Goal: Information Seeking & Learning: Compare options

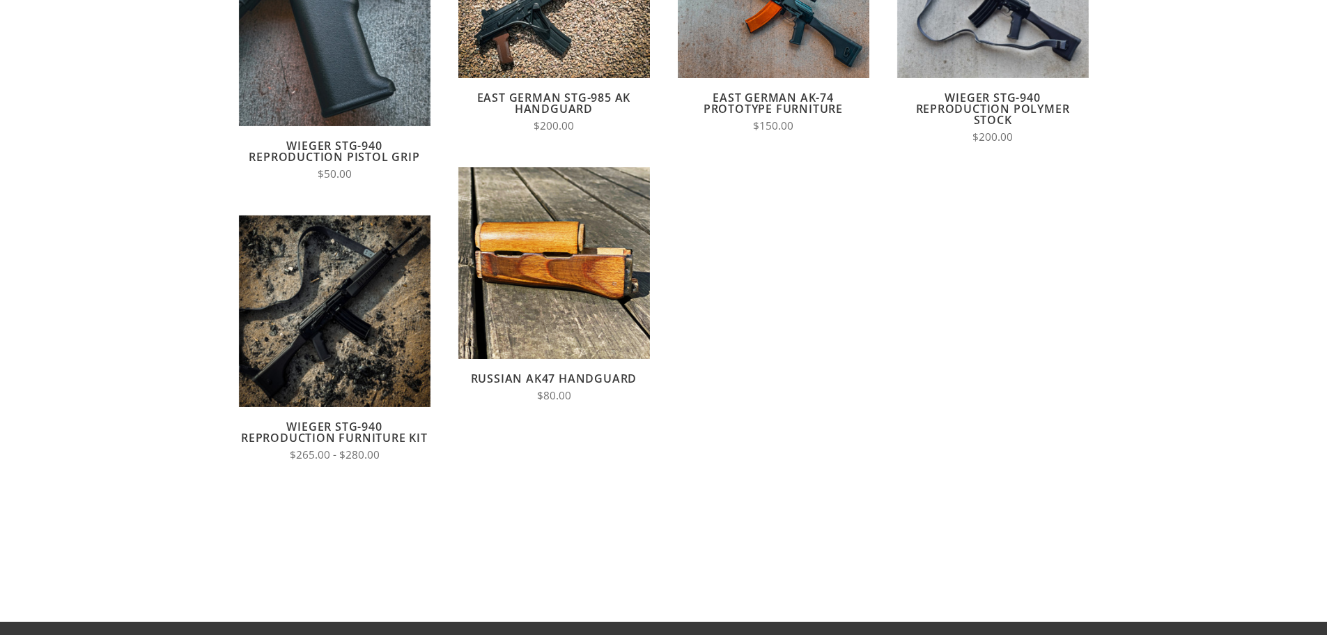
scroll to position [279, 0]
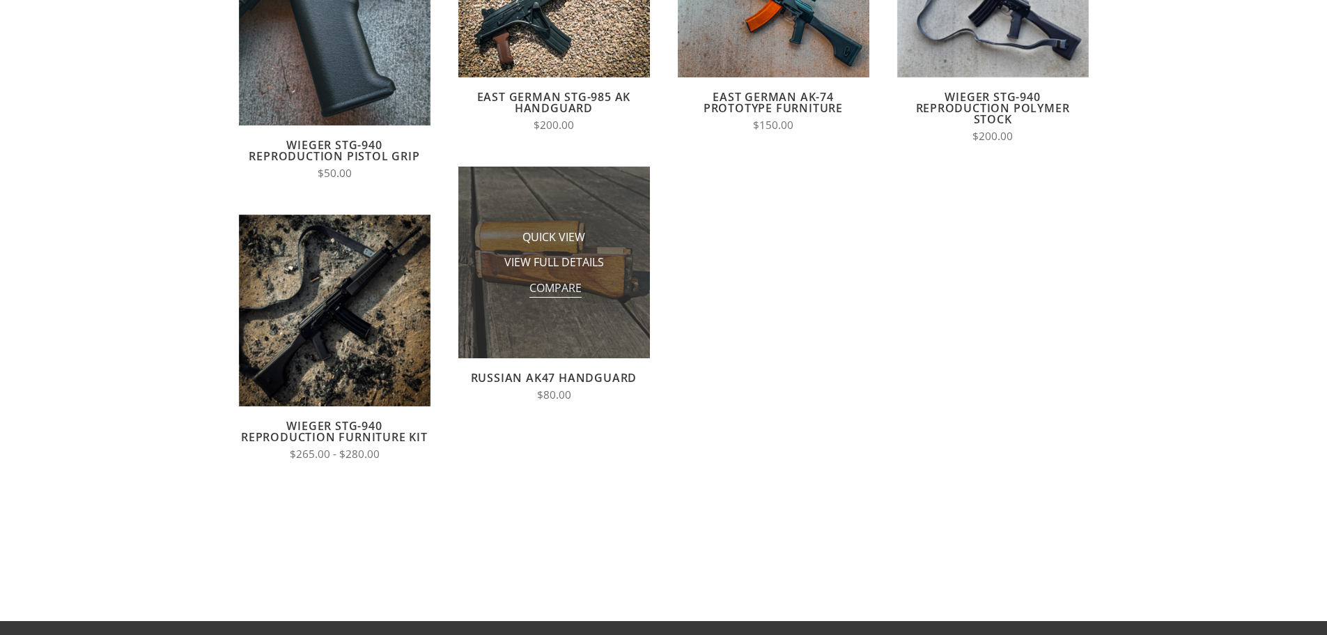
click at [568, 294] on span "Compare" at bounding box center [555, 288] width 52 height 17
click at [527, 292] on input "Compare" at bounding box center [527, 292] width 0 height 0
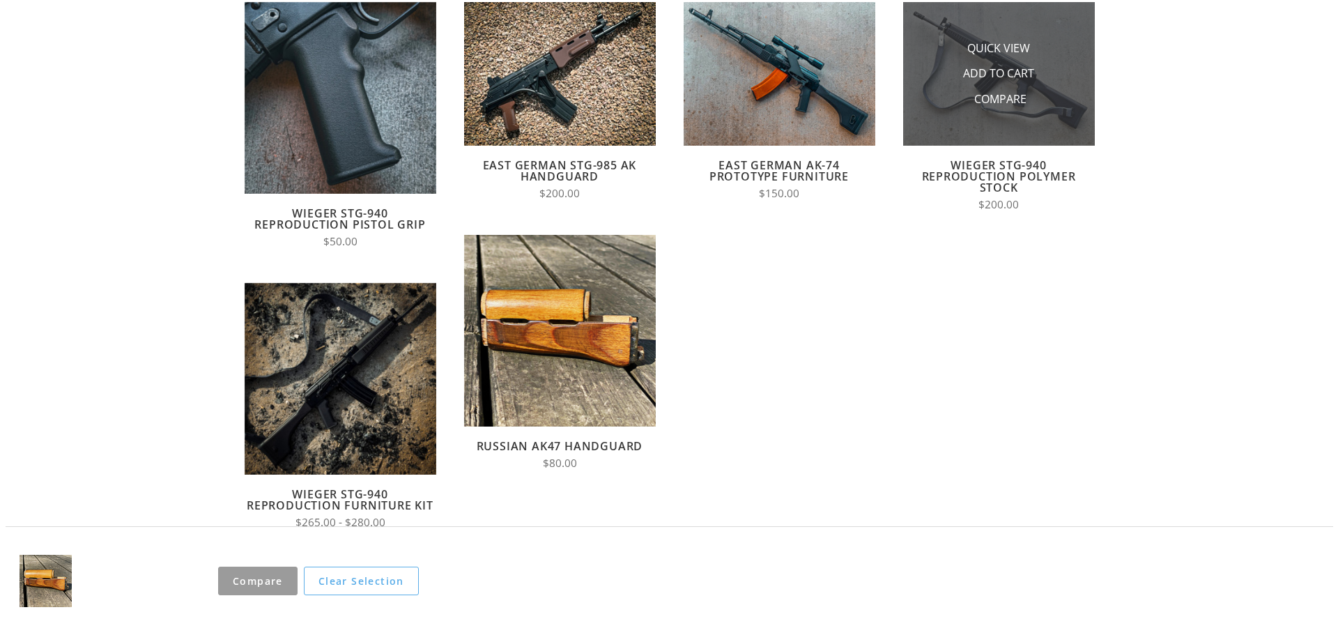
scroll to position [0, 0]
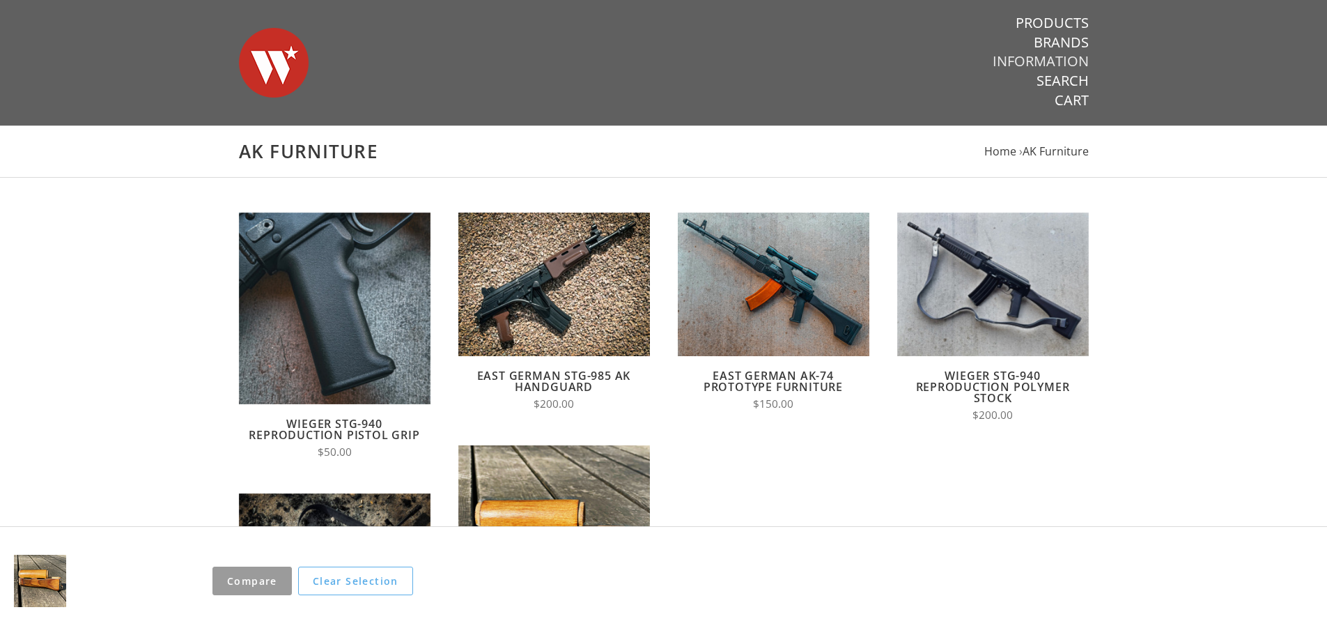
click at [1072, 70] on link "Information" at bounding box center [1041, 61] width 96 height 18
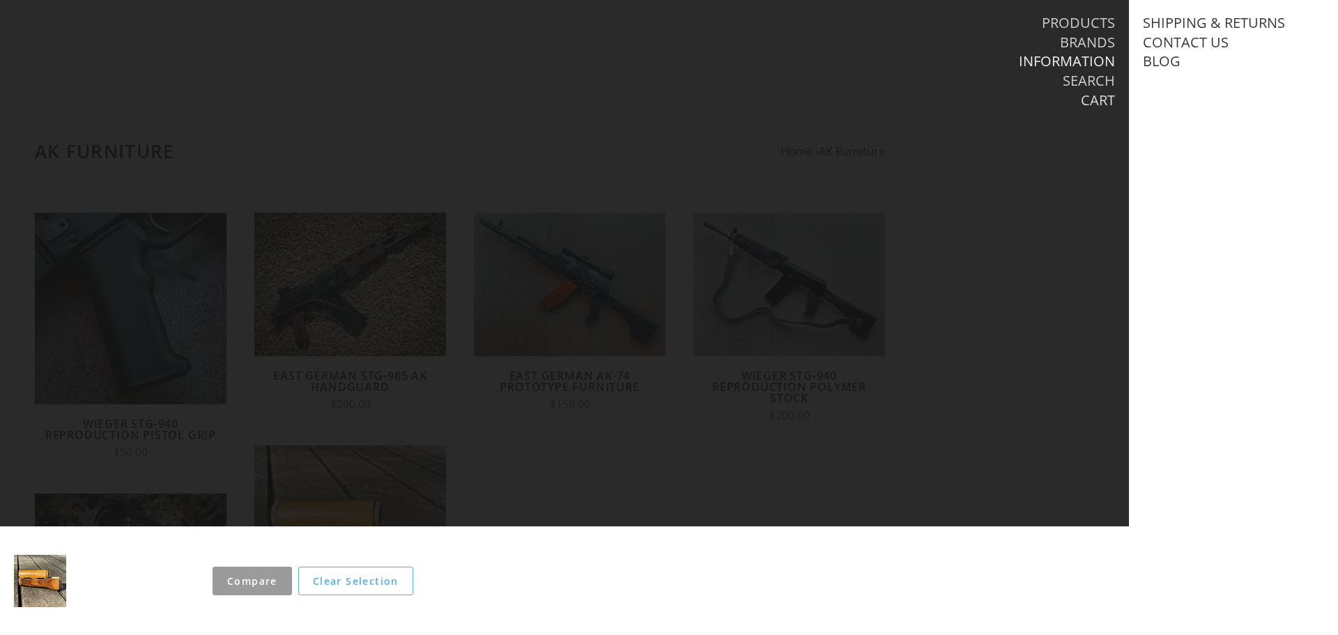
click at [1101, 96] on link "Cart" at bounding box center [1098, 100] width 34 height 18
click at [1088, 61] on link "Information" at bounding box center [1067, 61] width 96 height 18
click at [1107, 37] on link "Brands" at bounding box center [1087, 42] width 55 height 18
click at [1097, 17] on link "Products" at bounding box center [1078, 23] width 73 height 18
click at [1191, 36] on link "Shop All" at bounding box center [1175, 42] width 64 height 18
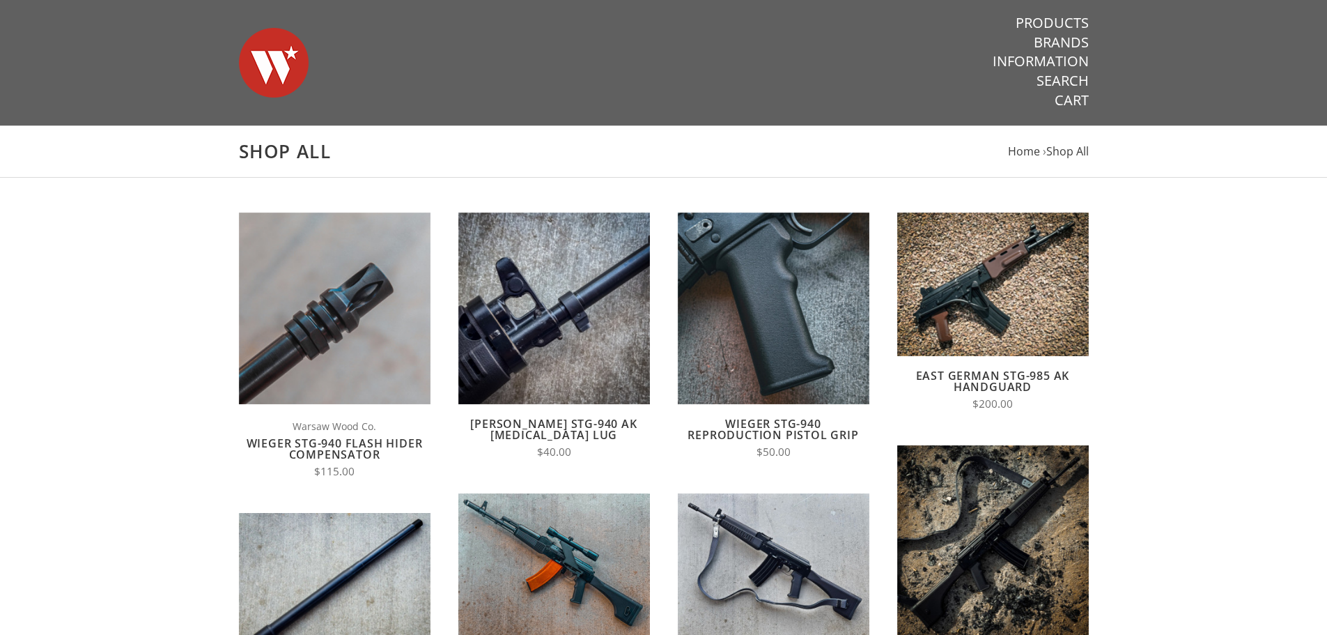
click at [278, 63] on img at bounding box center [274, 63] width 70 height 98
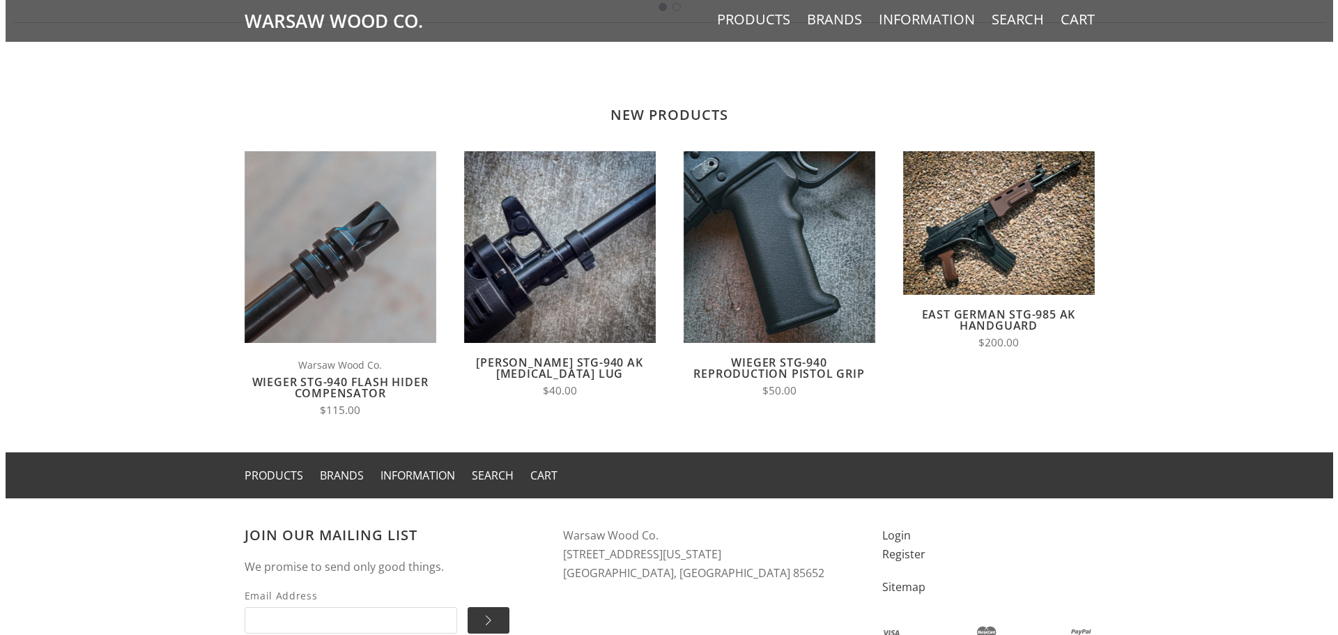
scroll to position [1161, 0]
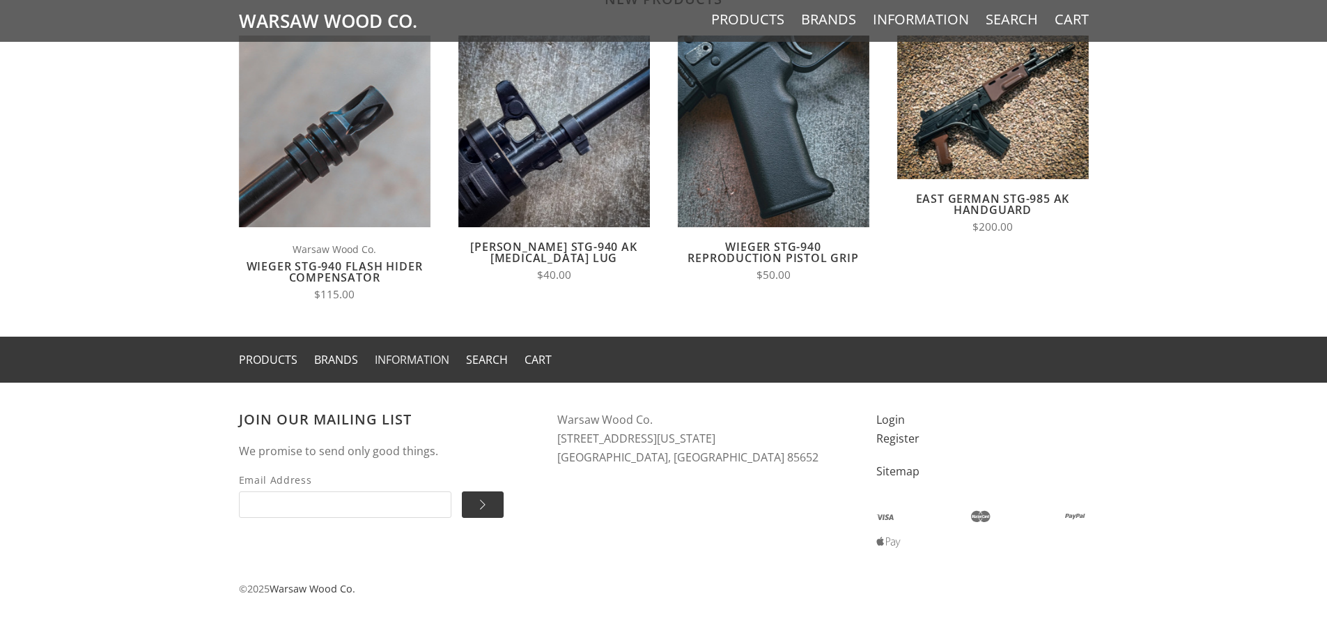
click at [421, 358] on link "Information" at bounding box center [412, 359] width 75 height 15
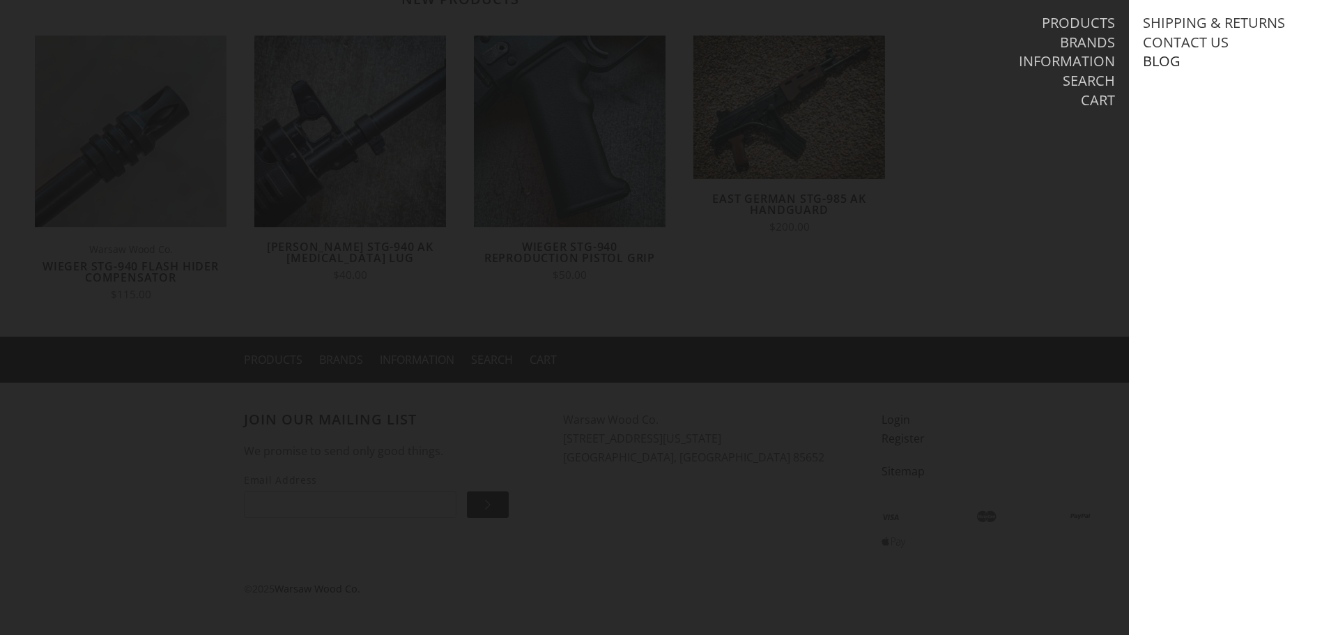
click at [1175, 59] on link "Blog" at bounding box center [1162, 61] width 38 height 18
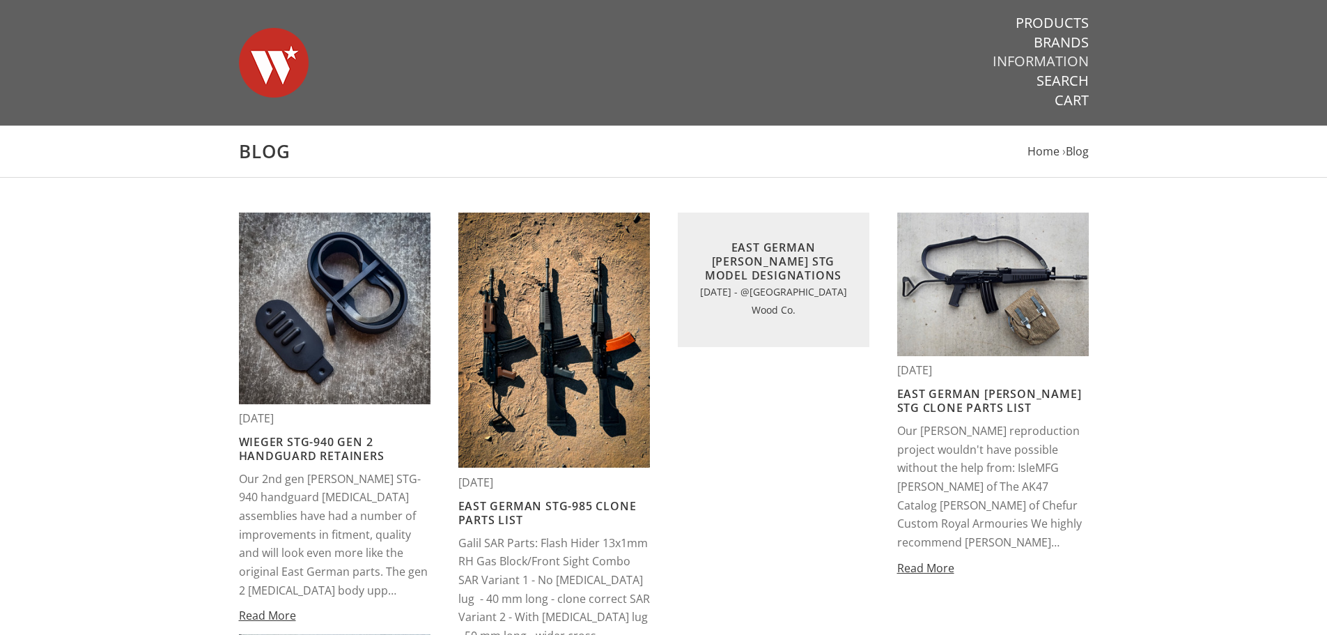
click at [1065, 70] on ul "Products Brands Information Search Cart" at bounding box center [964, 62] width 249 height 96
click at [1071, 81] on link "Search" at bounding box center [1063, 81] width 52 height 18
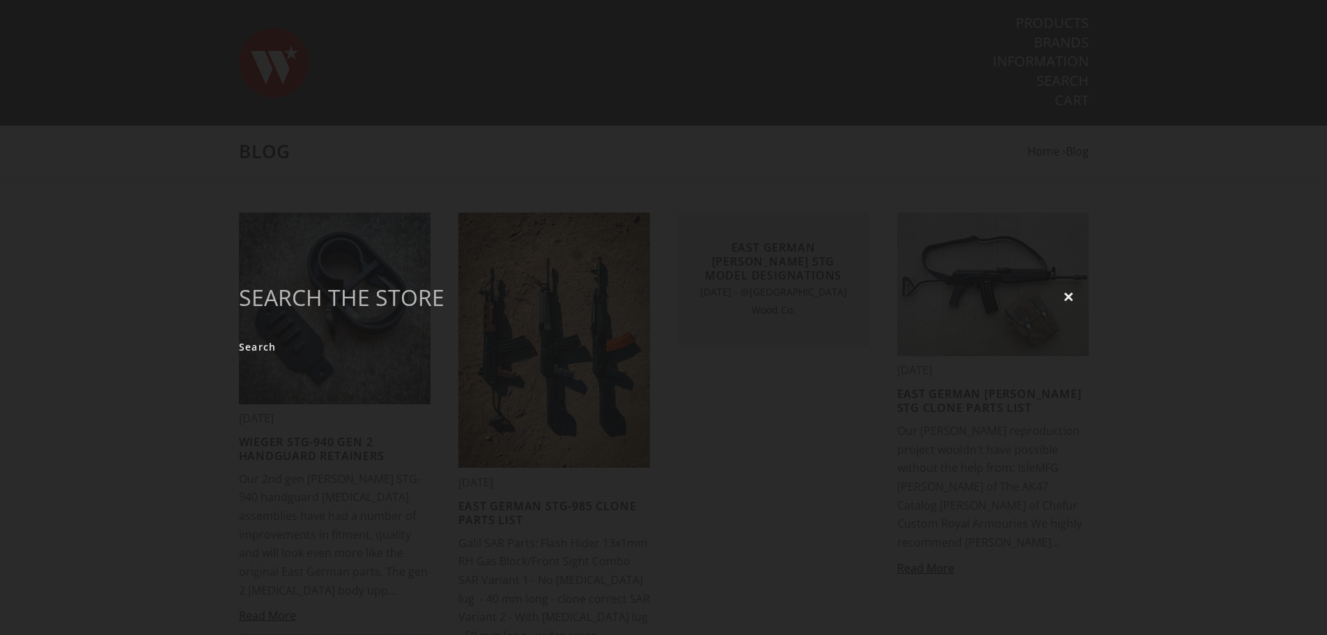
click at [833, 132] on div "Close Search" at bounding box center [663, 317] width 1327 height 635
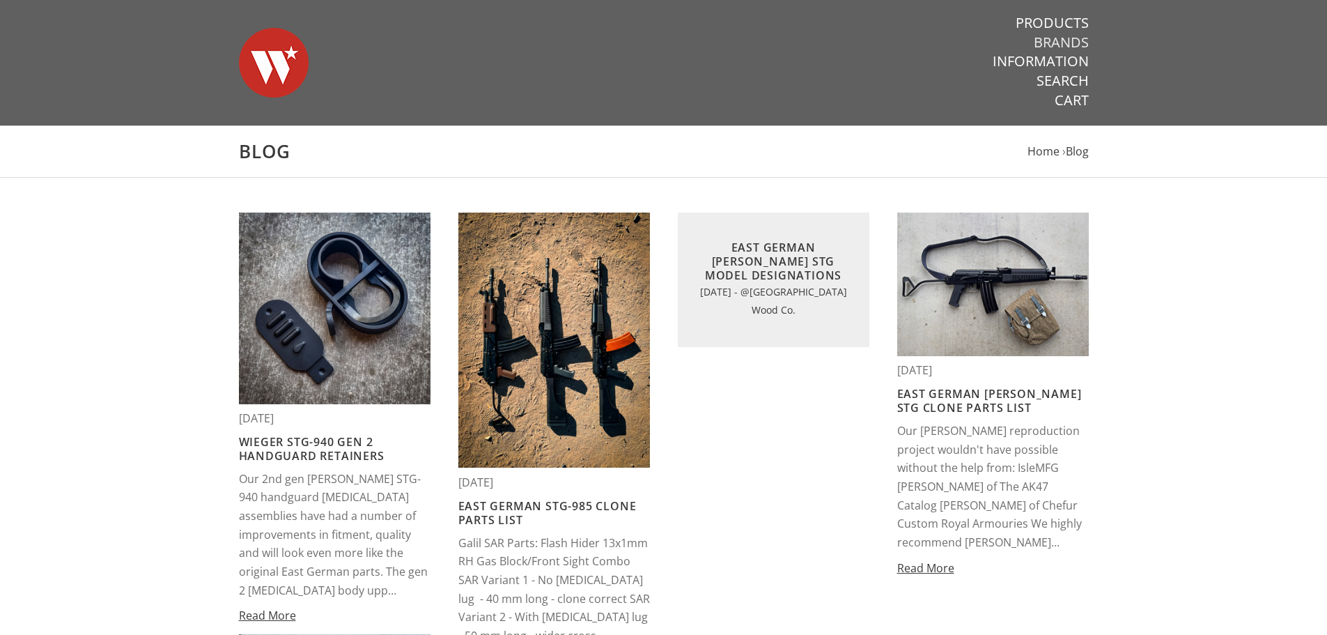
click at [1060, 48] on link "Brands" at bounding box center [1061, 42] width 55 height 18
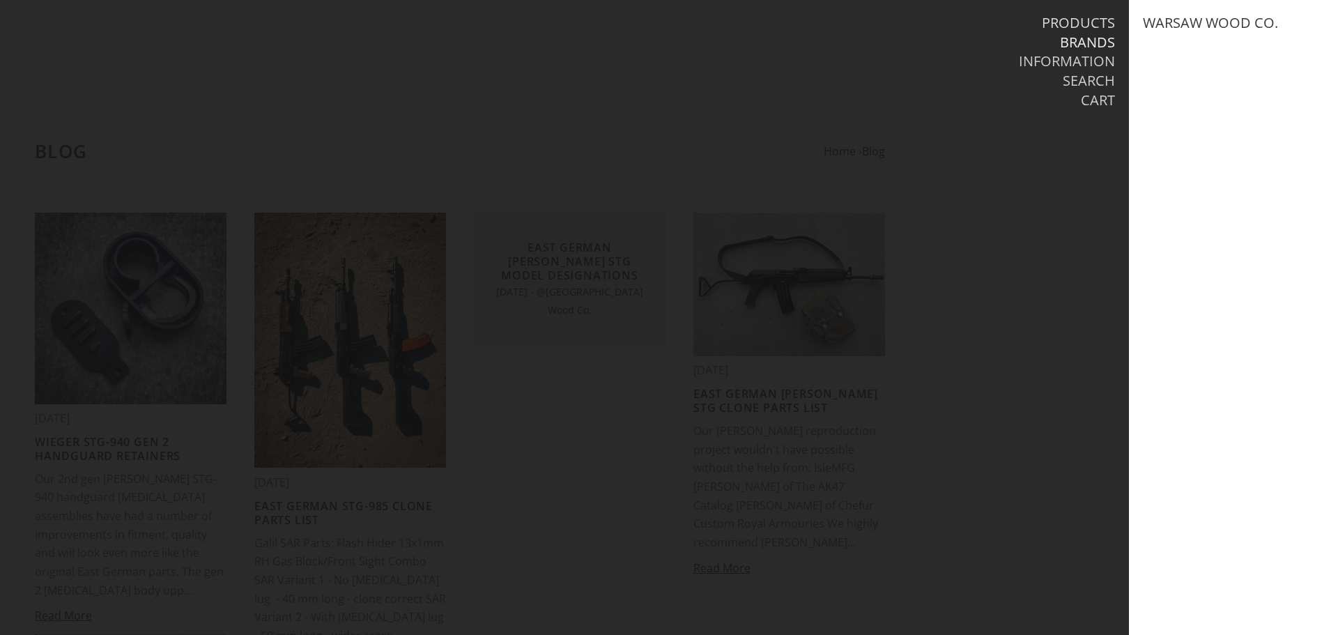
click at [1061, 23] on link "Products" at bounding box center [1078, 23] width 73 height 18
click at [1170, 99] on link "Wood Services" at bounding box center [1197, 100] width 109 height 18
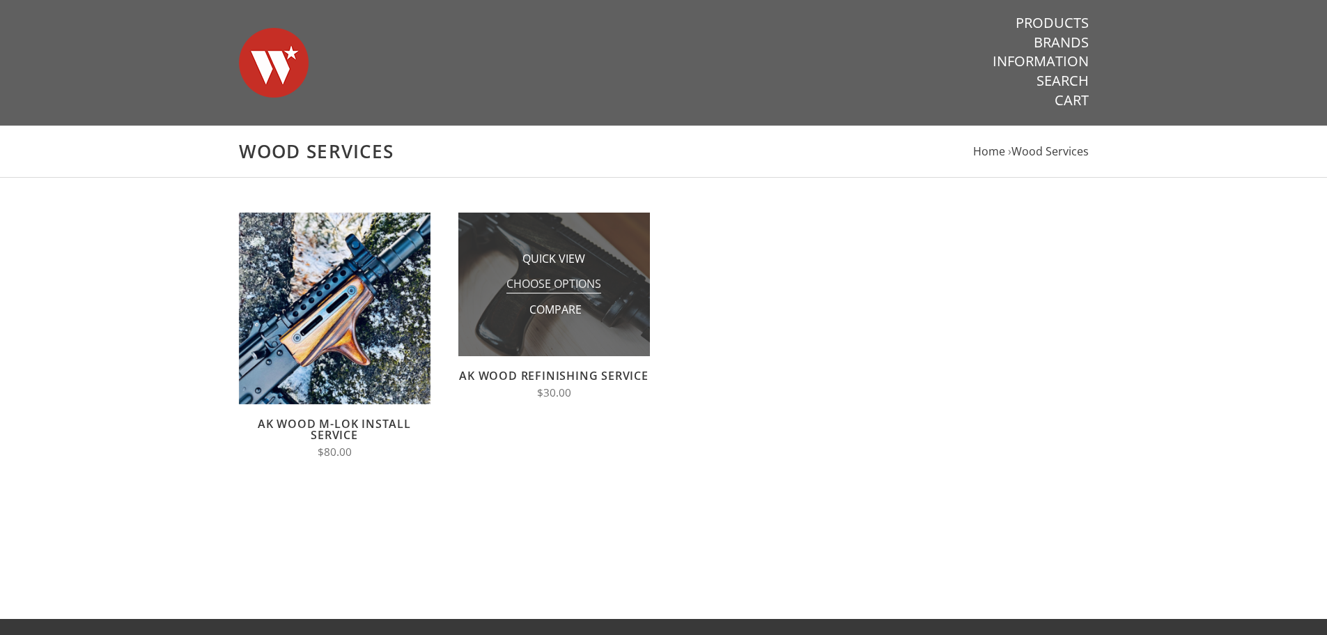
click at [591, 277] on span "Choose Options" at bounding box center [553, 284] width 95 height 17
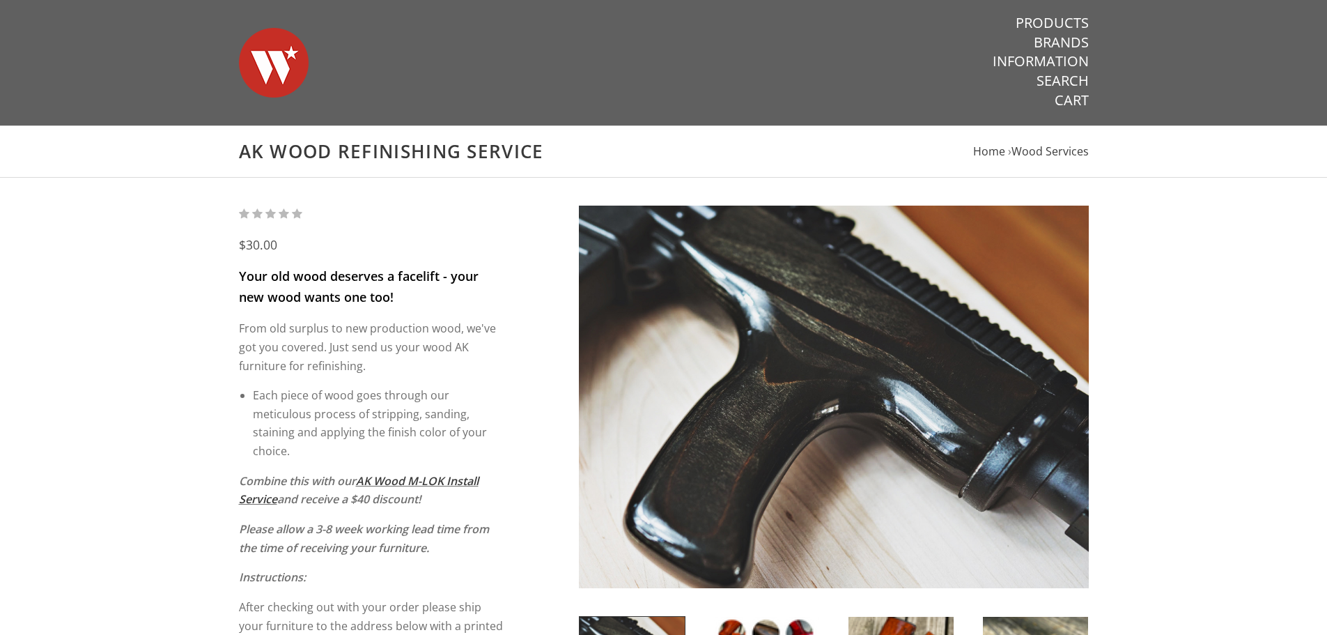
click at [617, 295] on img at bounding box center [834, 397] width 510 height 382
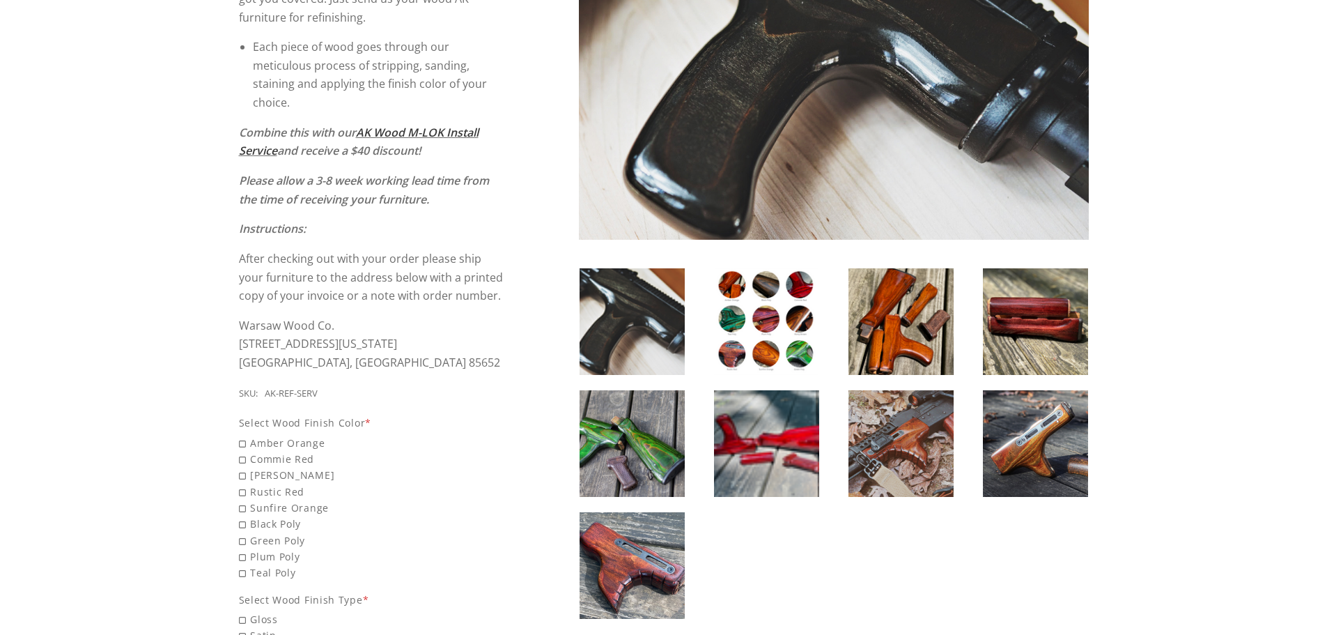
click at [776, 284] on div "$30.00 Your old wood deserves a facelift - your new wood wants one too! From ol…" at bounding box center [664, 498] width 878 height 1283
click at [768, 311] on img at bounding box center [766, 321] width 105 height 107
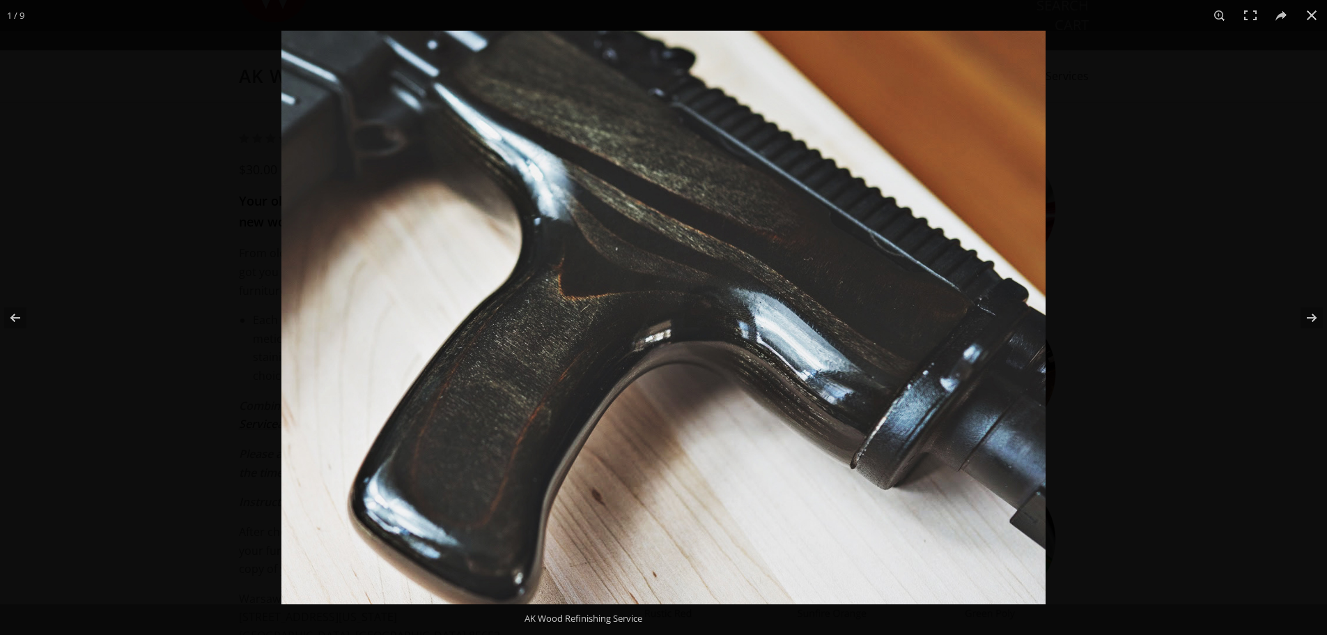
scroll to position [70, 0]
click at [1192, 330] on div at bounding box center [944, 348] width 1327 height 635
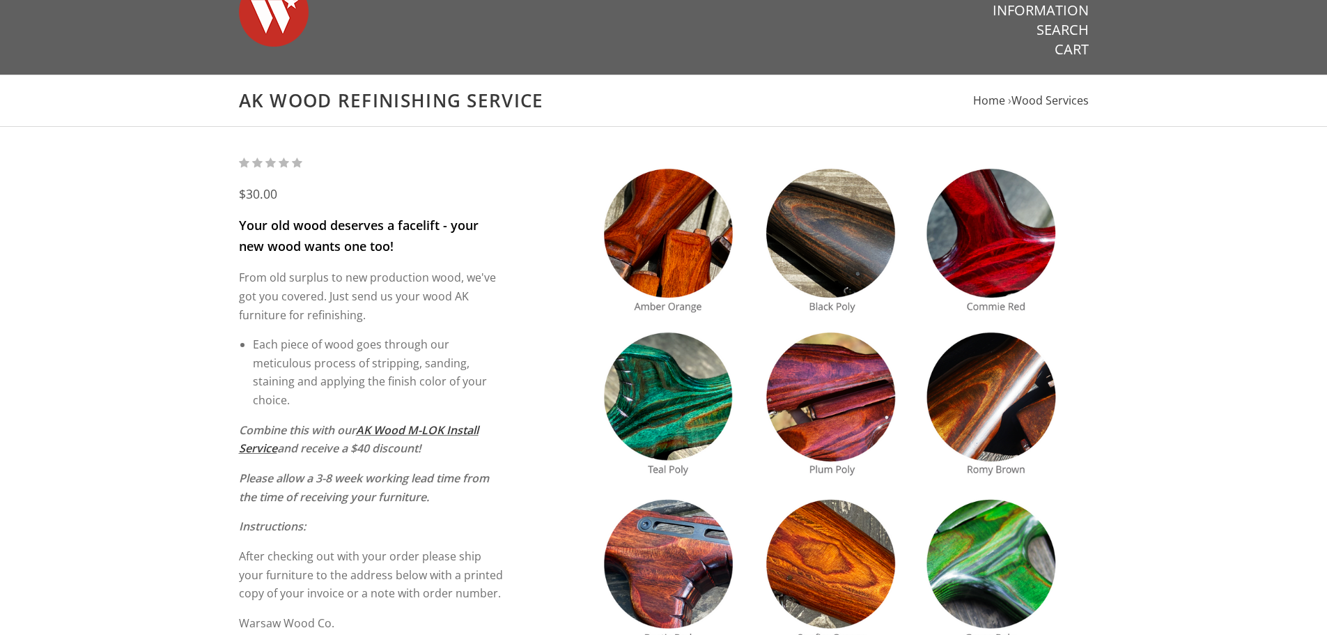
scroll to position [0, 0]
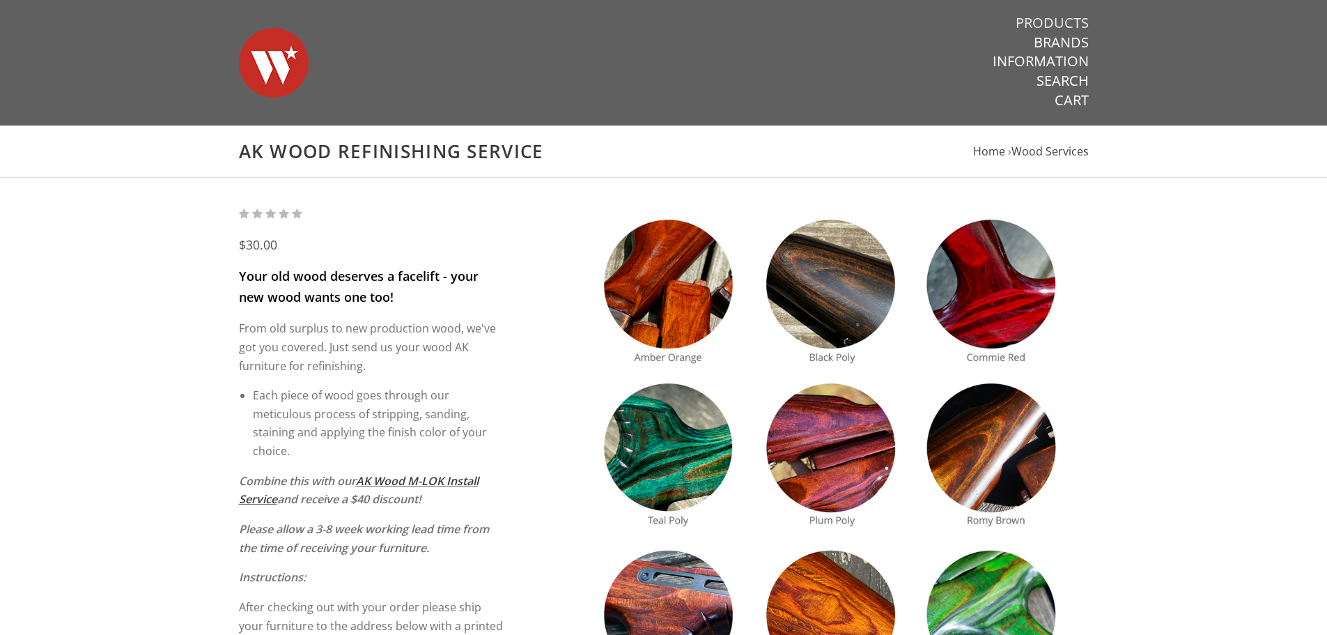
click at [1065, 22] on link "Products" at bounding box center [1052, 23] width 73 height 18
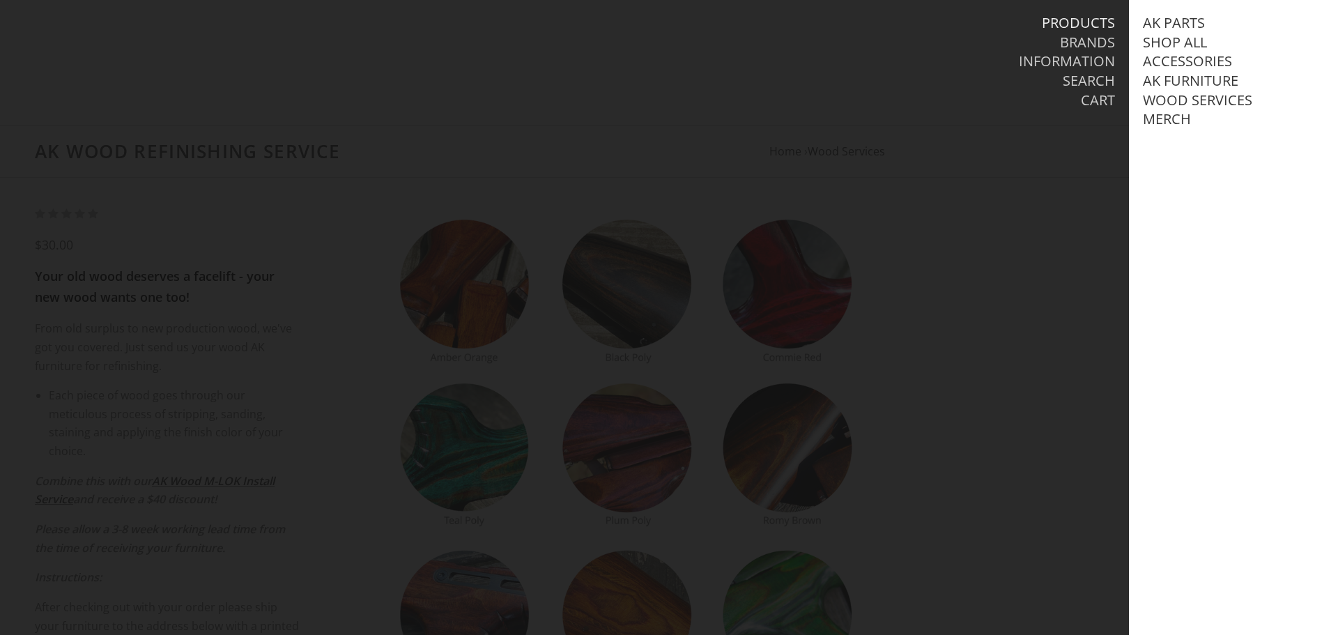
click at [1023, 35] on li "Brands" at bounding box center [920, 43] width 387 height 20
drag, startPoint x: 912, startPoint y: 484, endPoint x: 923, endPoint y: 484, distance: 11.1
click at [916, 485] on div at bounding box center [669, 317] width 1338 height 635
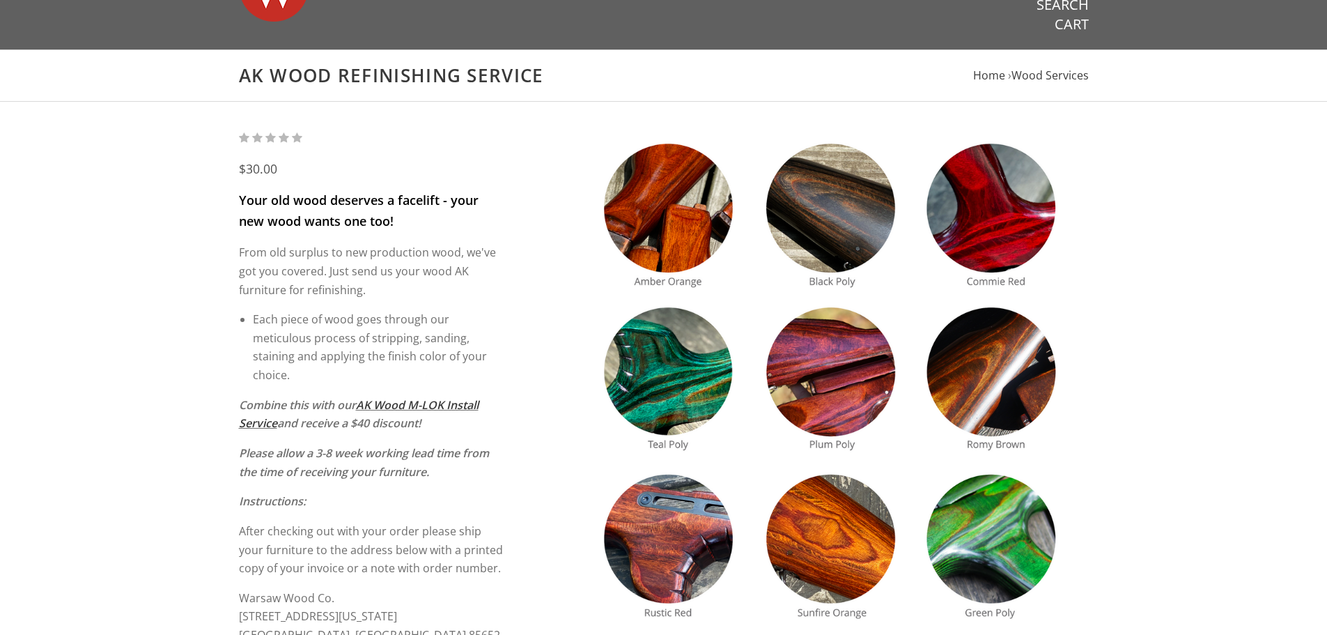
scroll to position [209, 0]
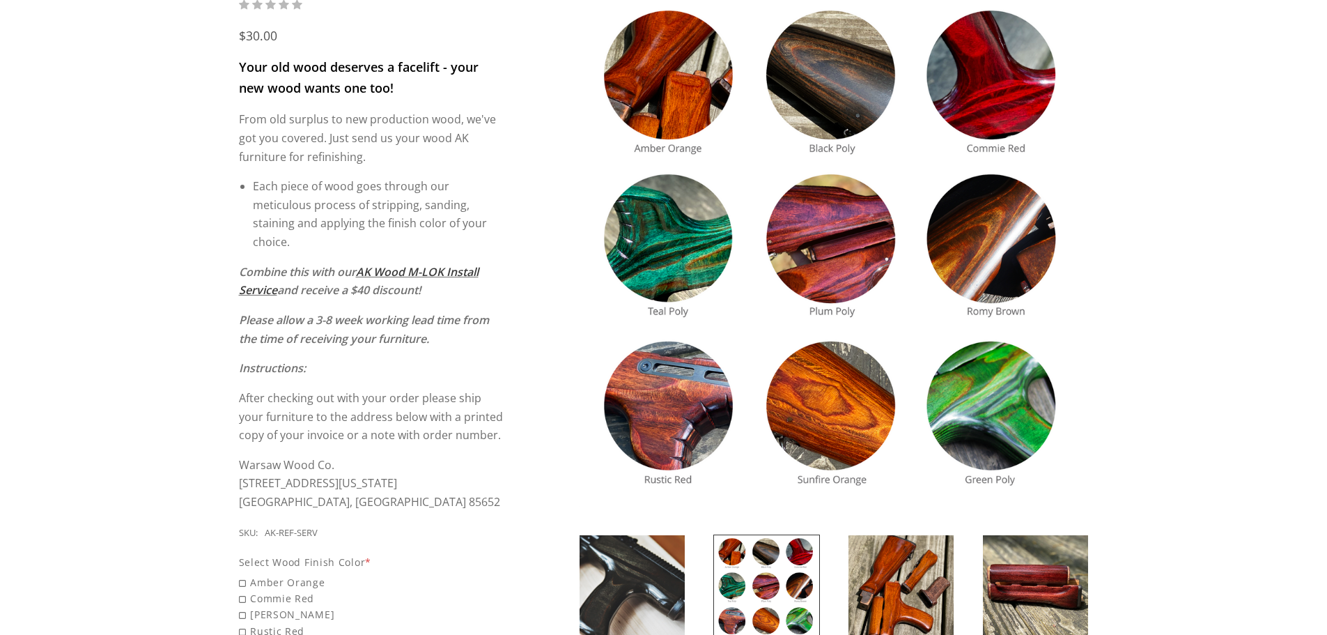
click at [859, 272] on img at bounding box center [834, 252] width 510 height 510
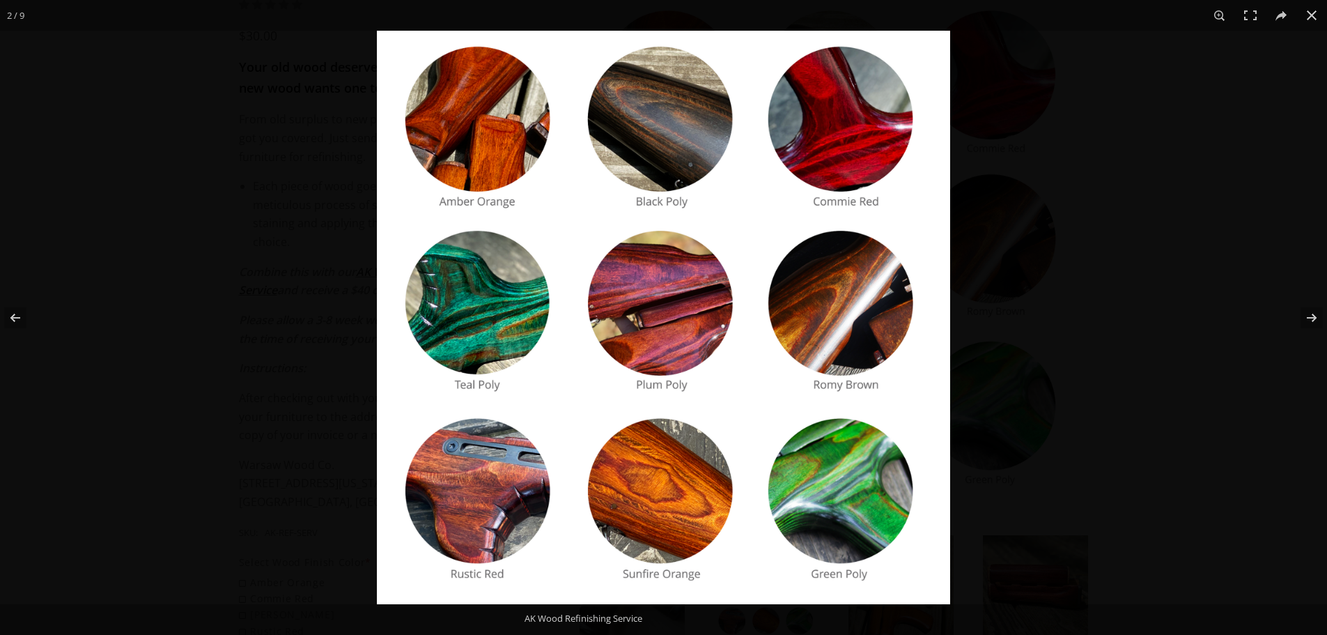
click at [527, 300] on img at bounding box center [663, 317] width 573 height 573
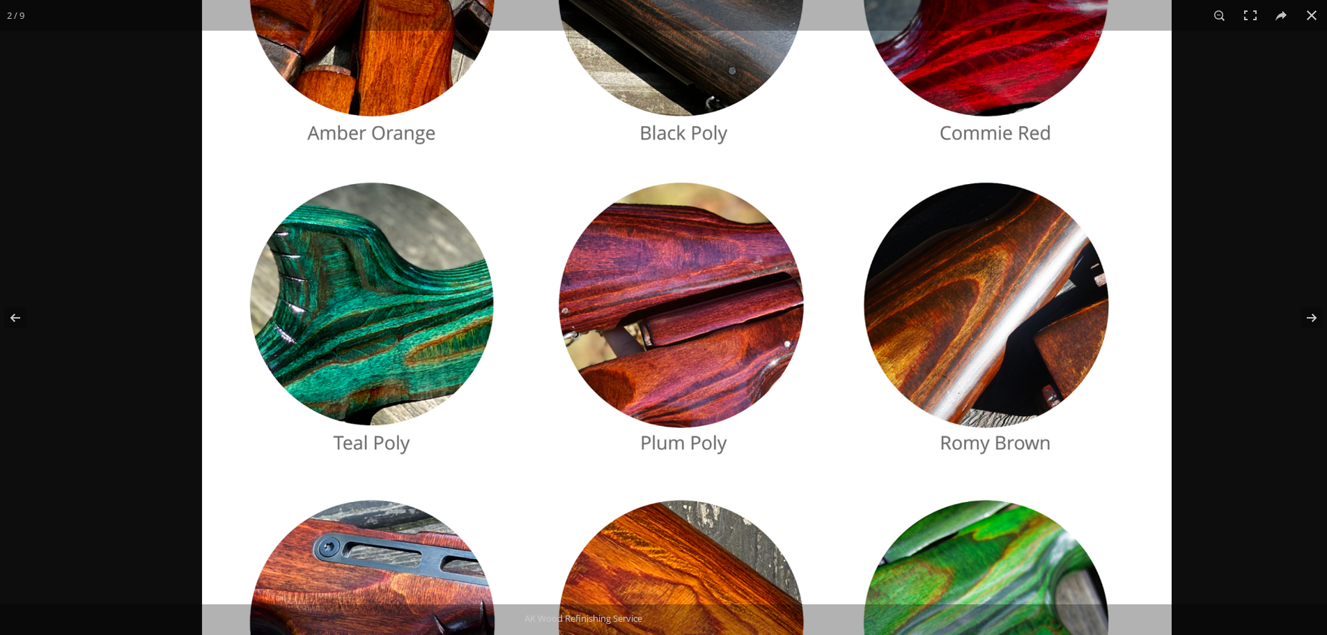
click at [684, 313] on img at bounding box center [687, 329] width 970 height 970
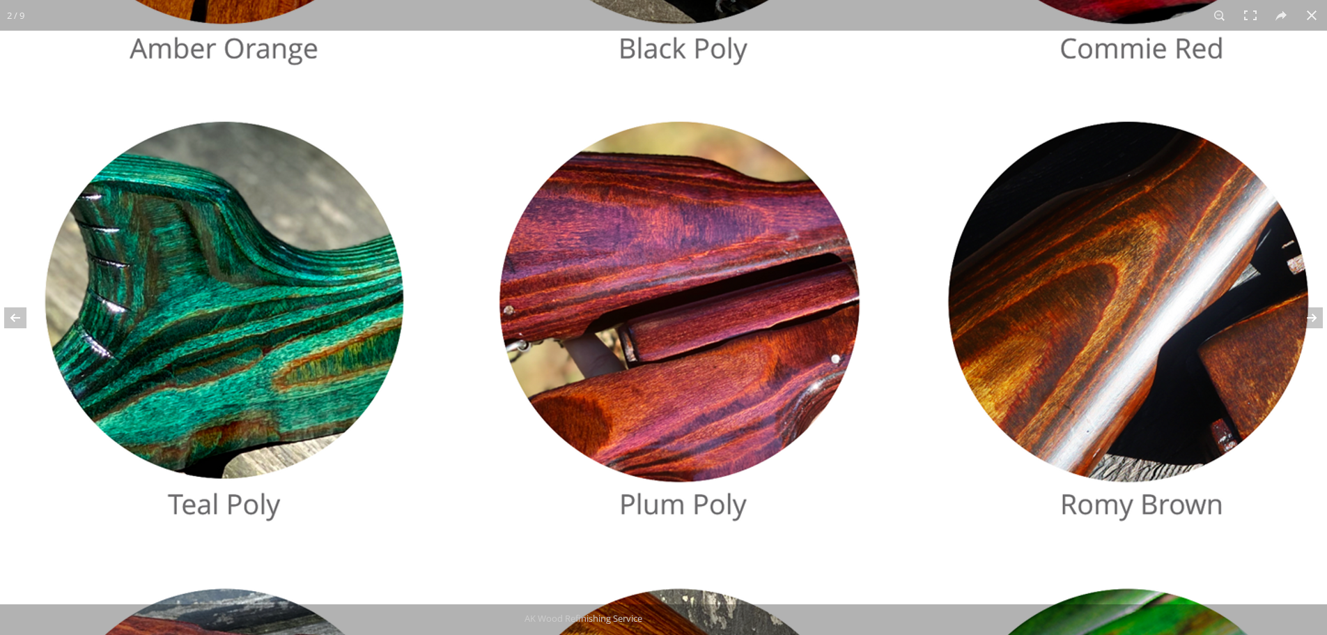
click at [704, 312] on img at bounding box center [687, 337] width 1427 height 1427
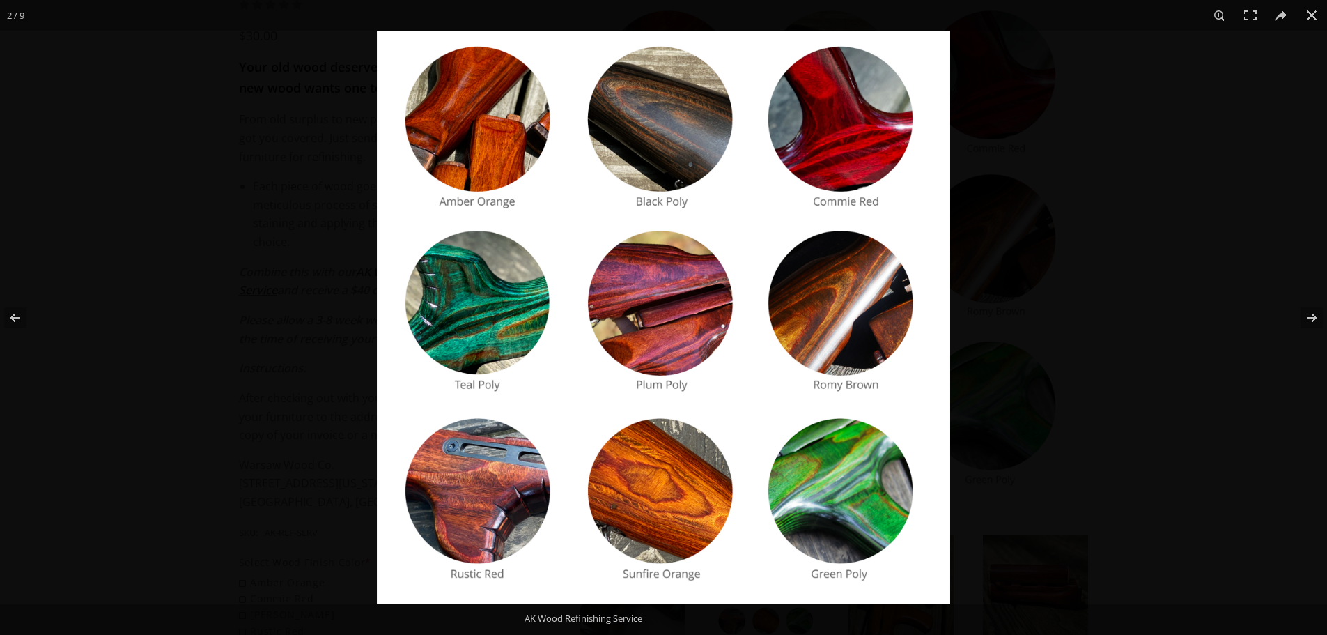
click at [470, 130] on img at bounding box center [663, 317] width 573 height 573
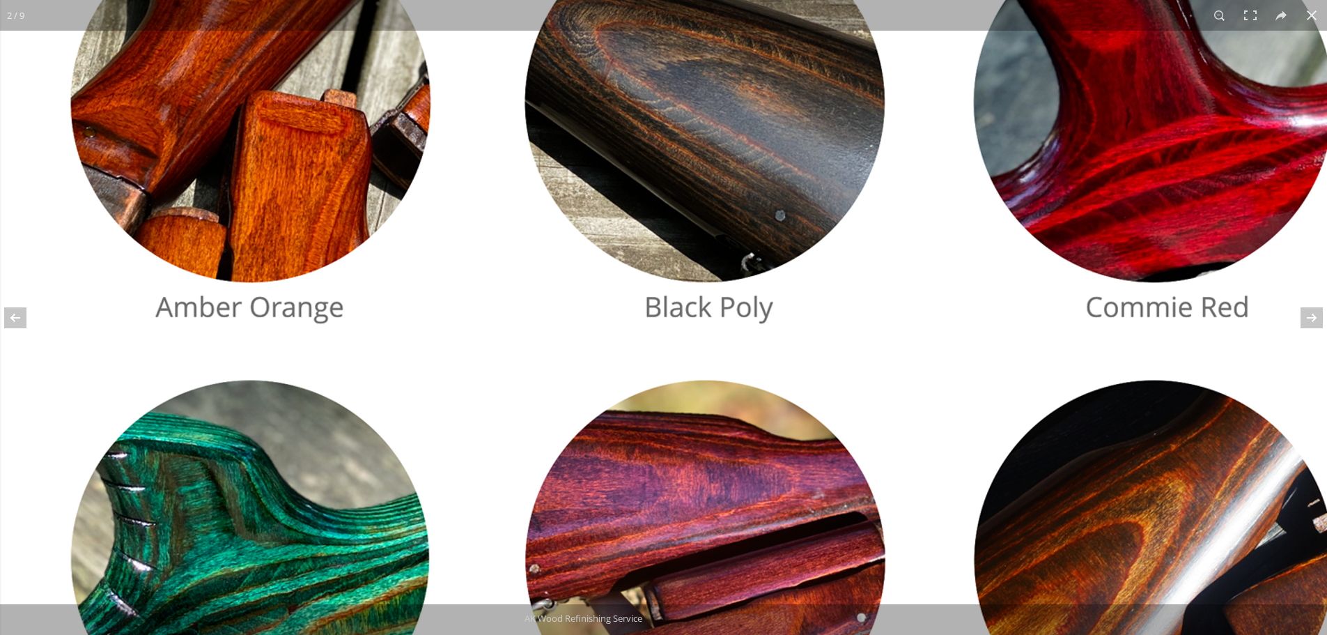
click at [757, 317] on img at bounding box center [713, 595] width 1427 height 1427
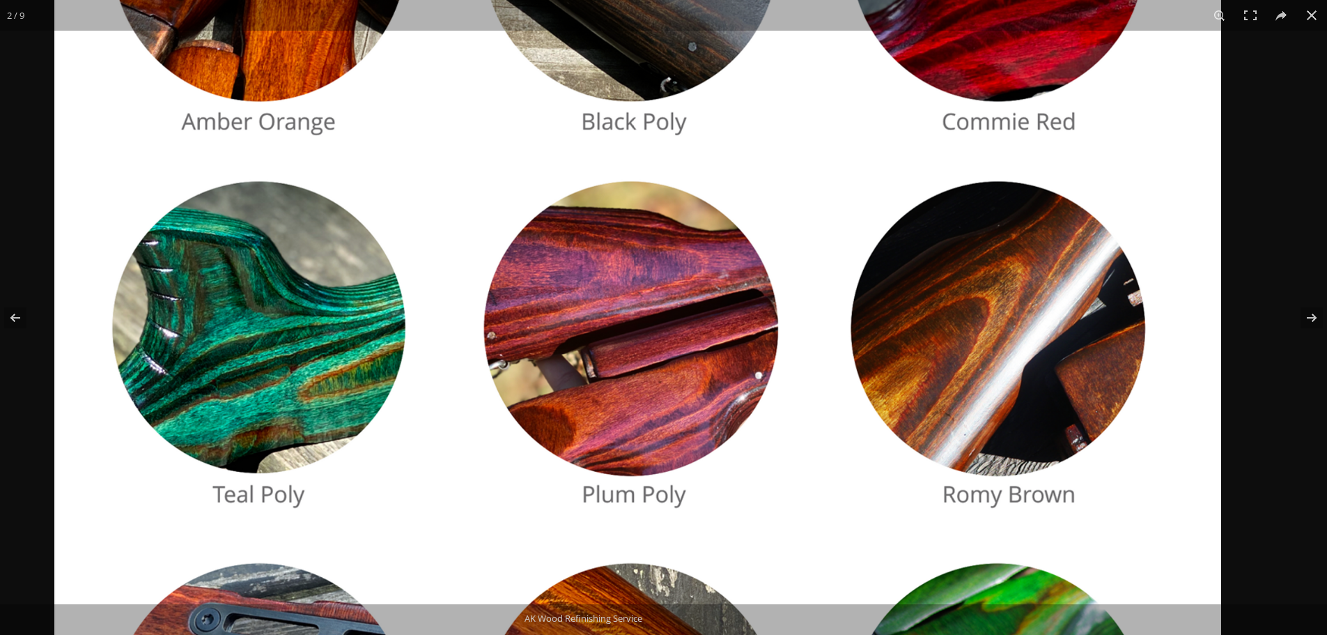
click at [658, 162] on img at bounding box center [637, 357] width 1167 height 1167
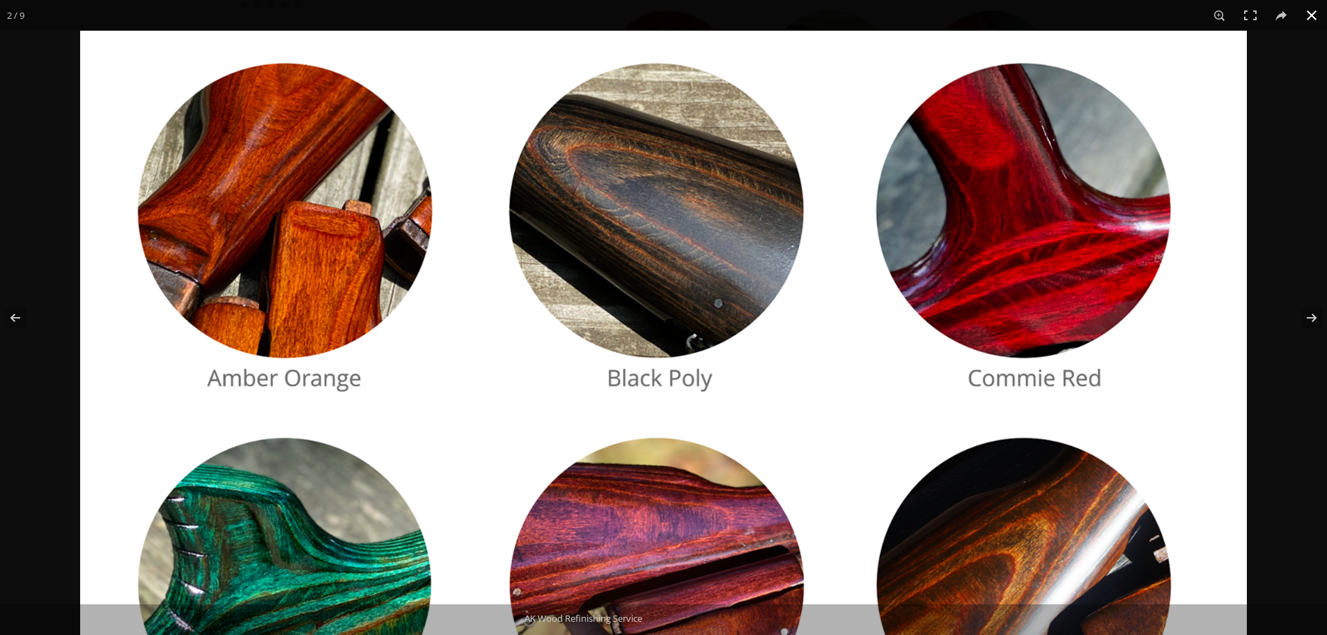
click at [1311, 17] on button at bounding box center [1312, 15] width 31 height 31
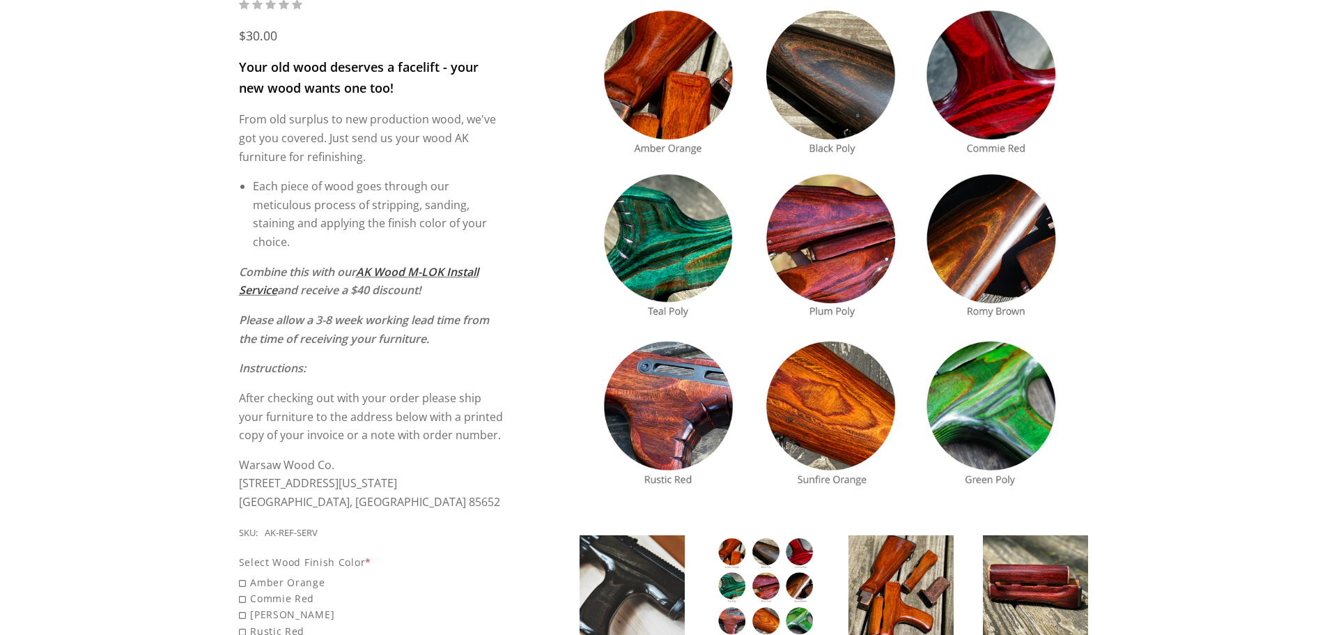
scroll to position [0, 0]
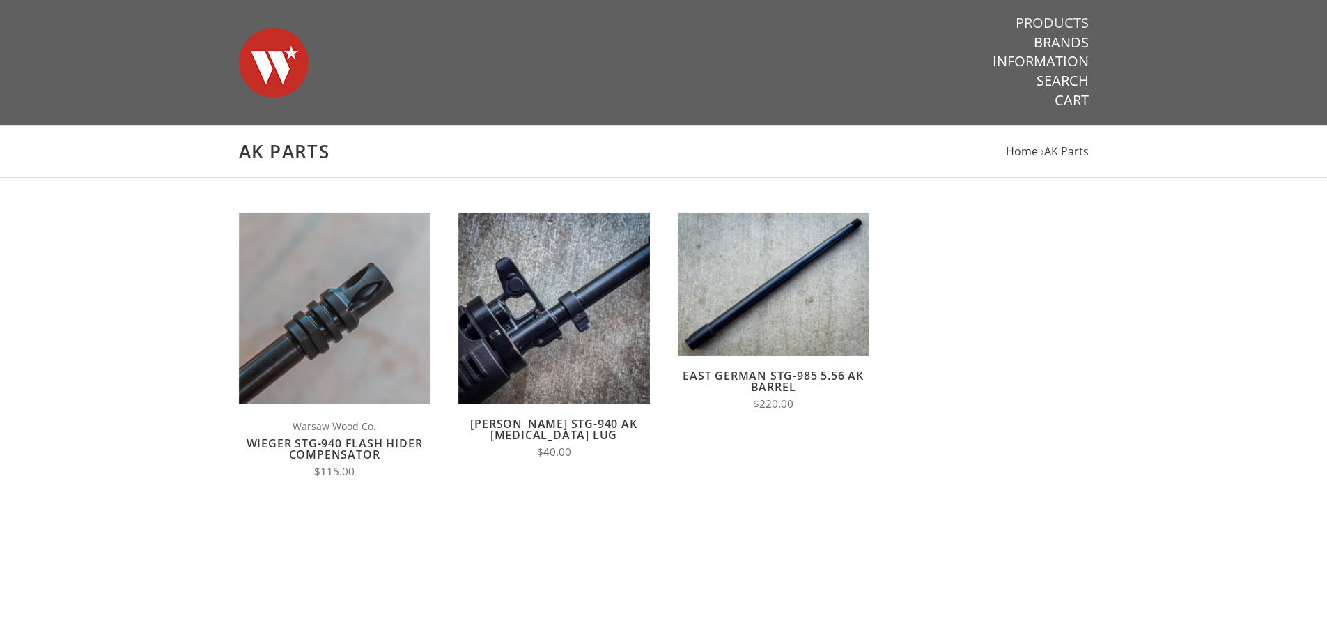
click at [1078, 26] on link "Products" at bounding box center [1052, 23] width 73 height 18
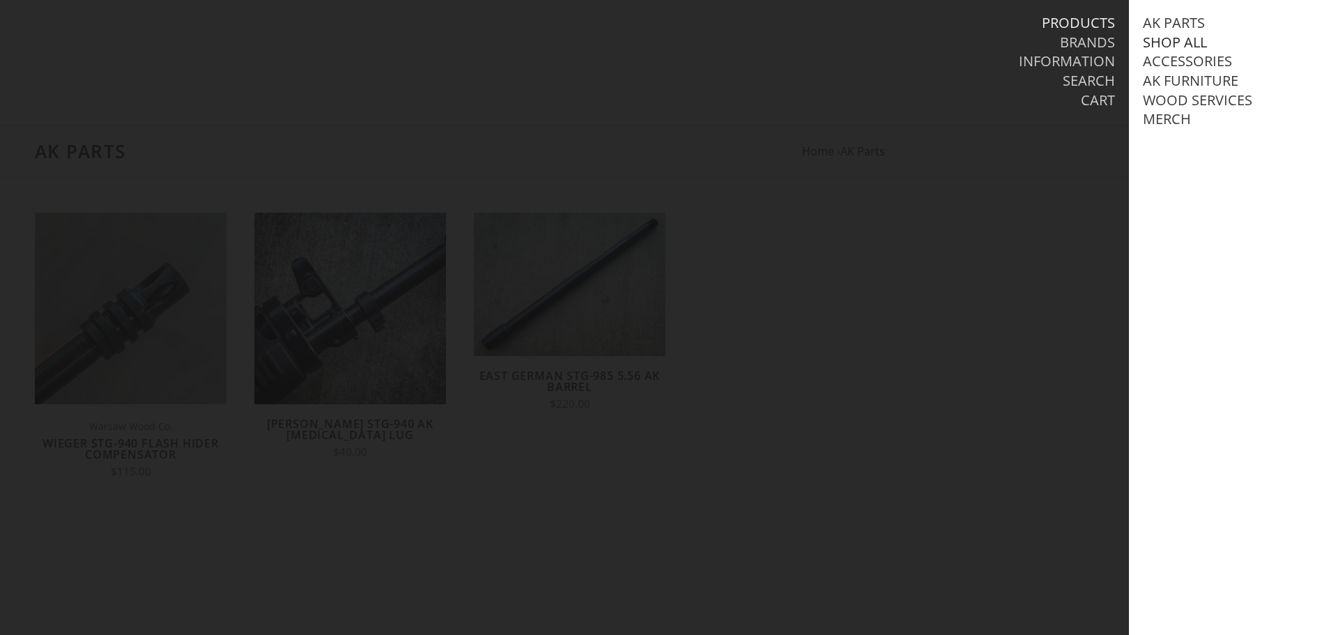
click at [1158, 44] on link "Shop All" at bounding box center [1175, 42] width 64 height 18
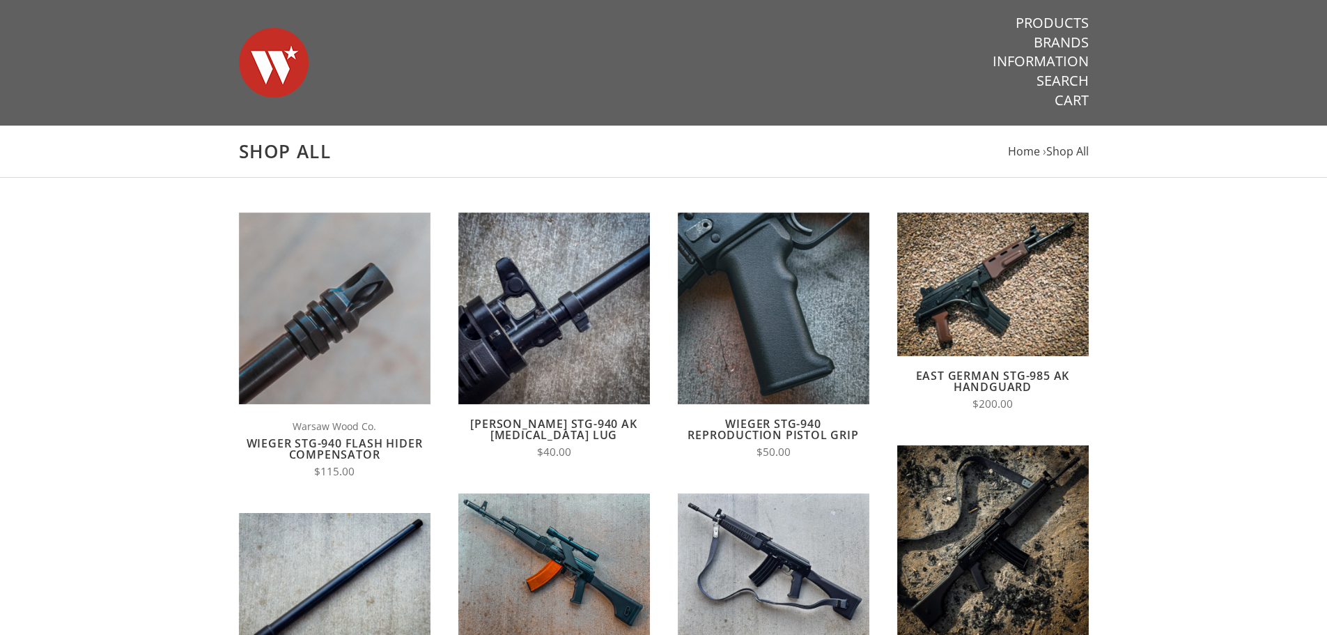
click at [280, 70] on img at bounding box center [274, 63] width 70 height 98
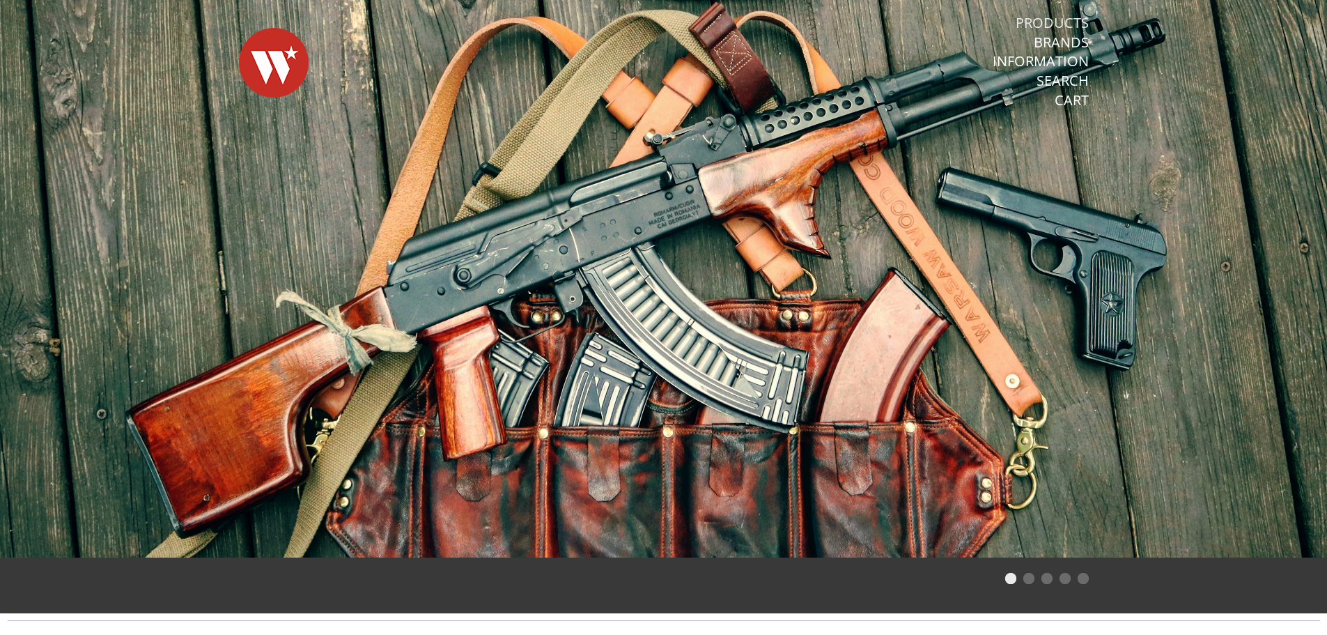
click at [1069, 21] on link "Products" at bounding box center [1052, 23] width 73 height 18
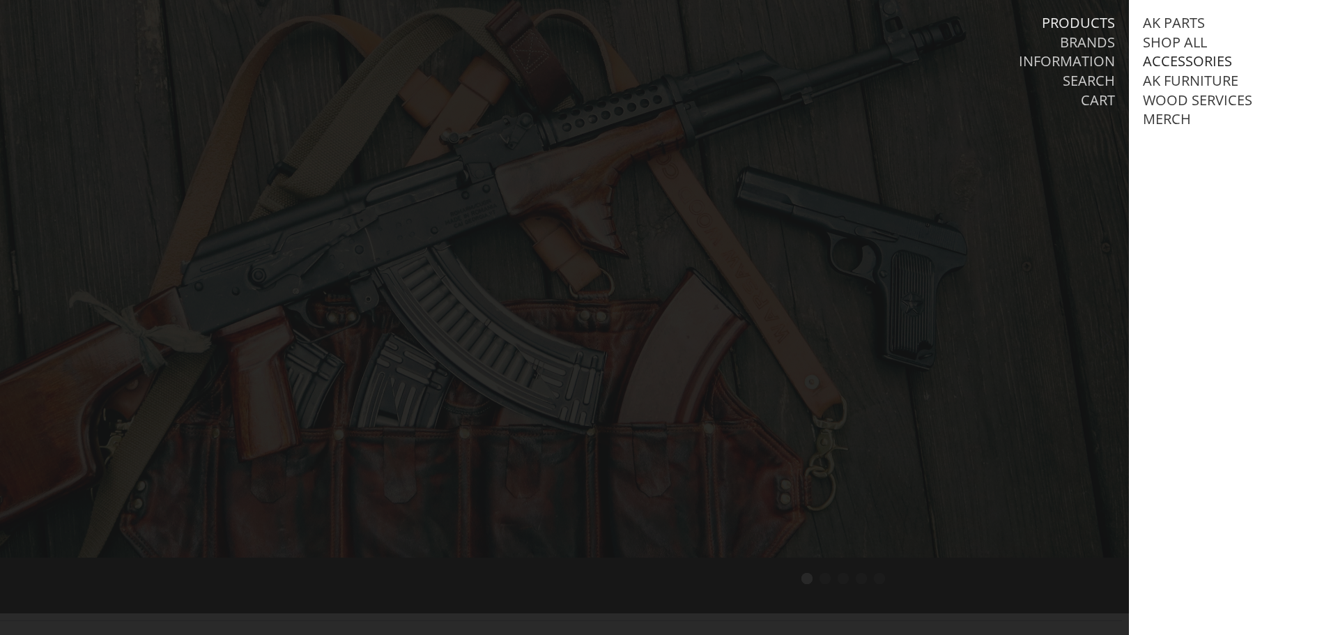
click at [1185, 59] on link "Accessories" at bounding box center [1187, 61] width 89 height 18
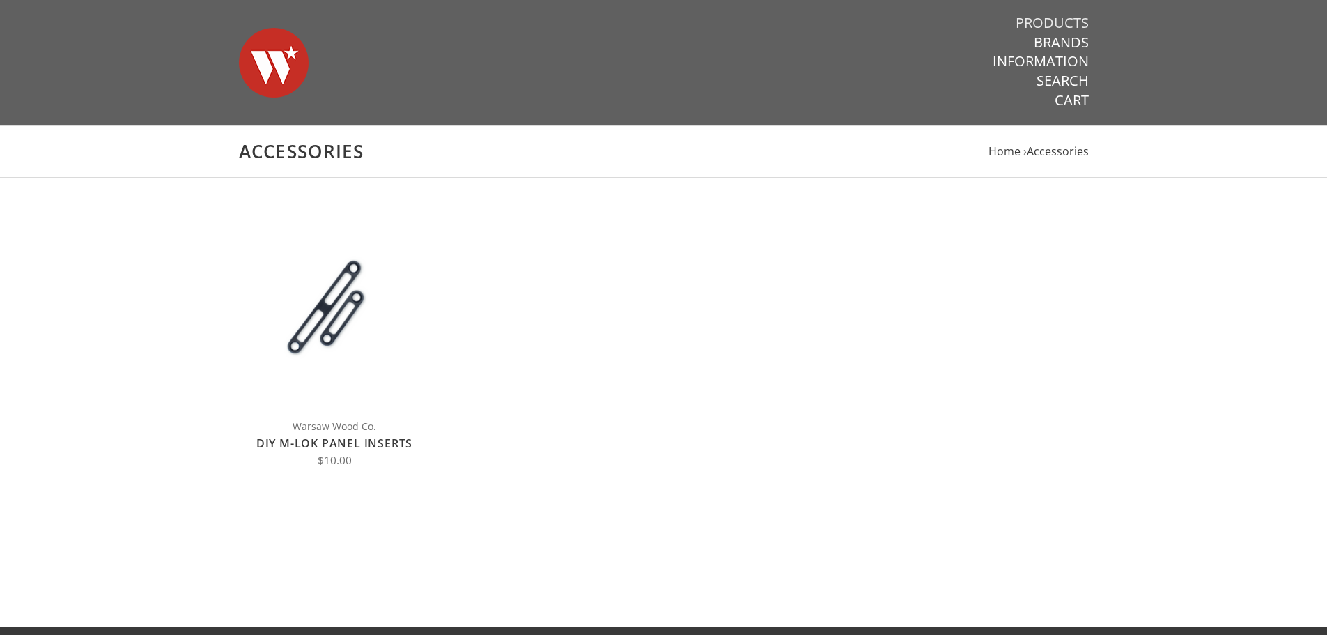
click at [1065, 22] on link "Products" at bounding box center [1052, 23] width 73 height 18
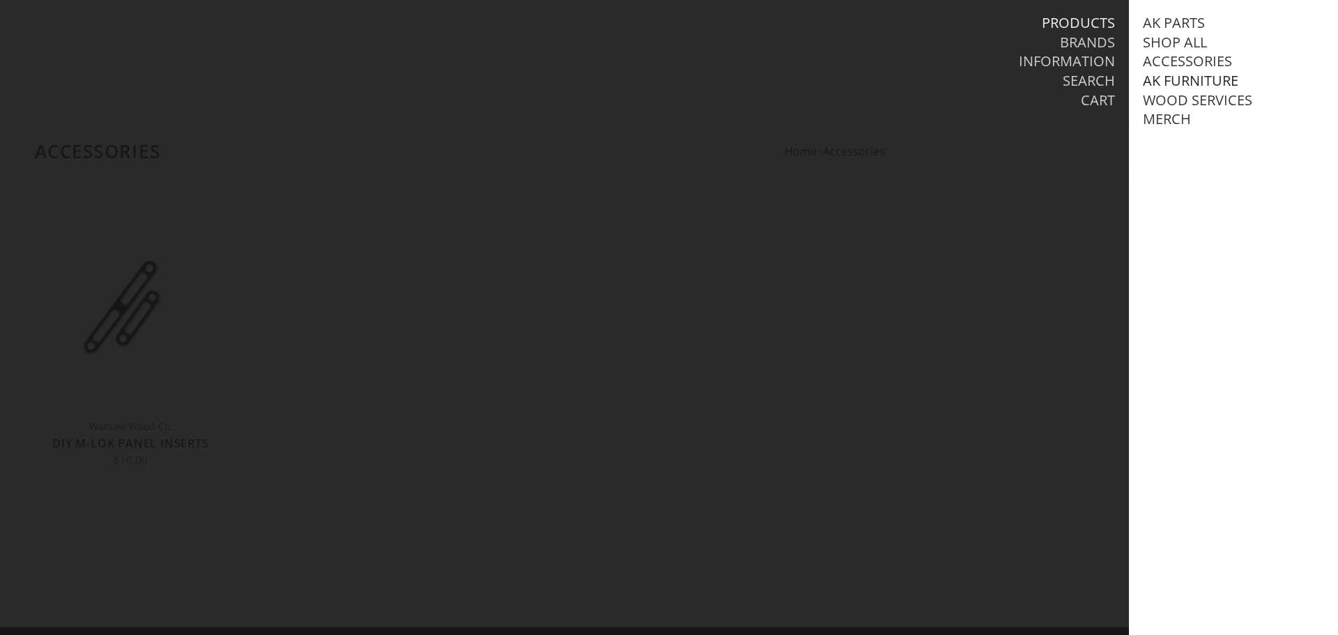
click at [1183, 84] on link "AK Furniture" at bounding box center [1190, 81] width 95 height 18
click at [1184, 94] on link "View all AK Furniture" at bounding box center [1236, 100] width 158 height 18
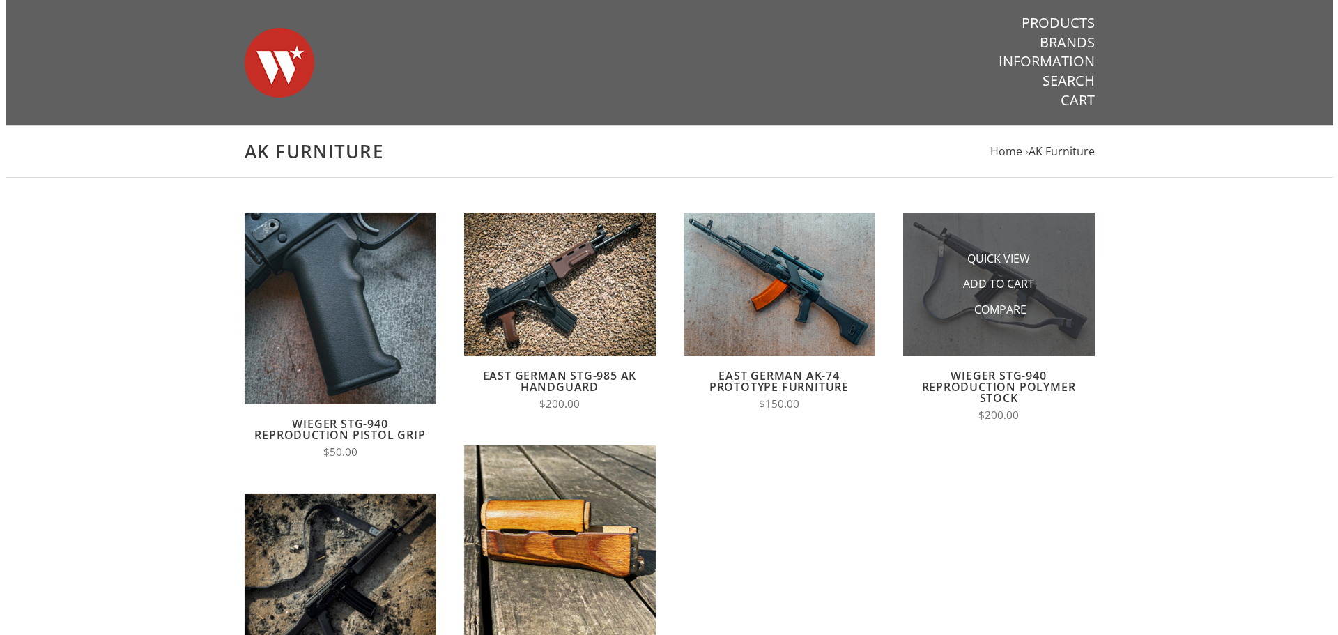
scroll to position [279, 0]
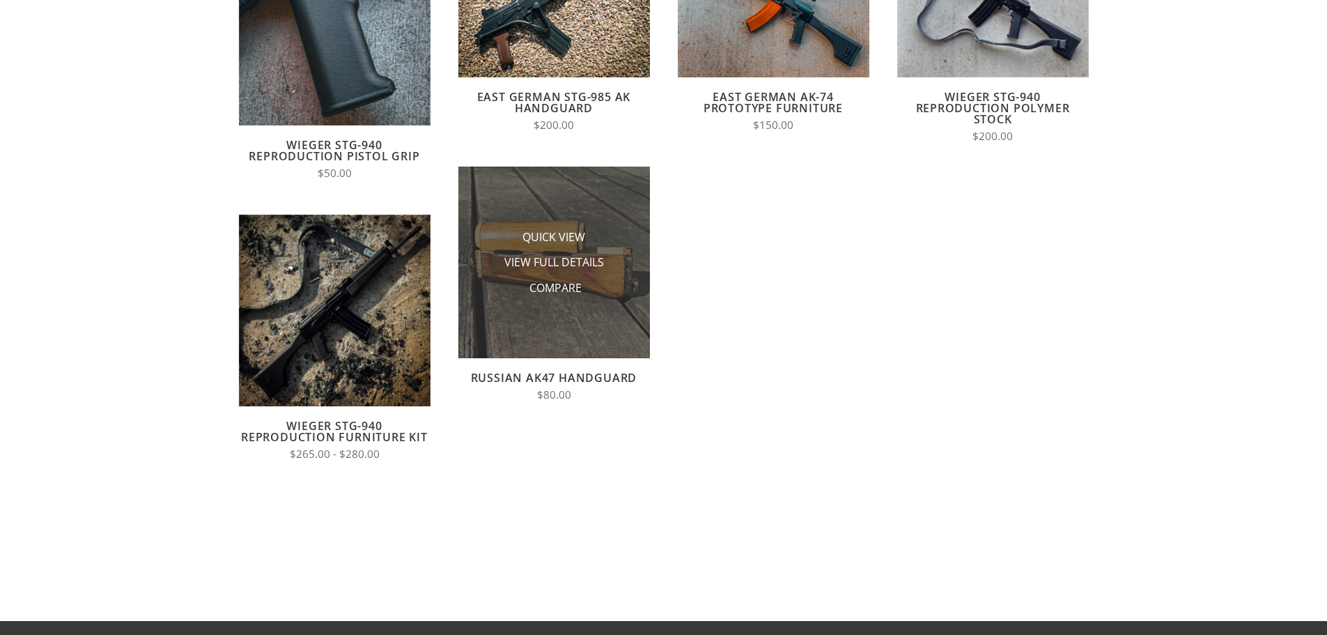
click at [619, 249] on li "View Full Details" at bounding box center [553, 262] width 139 height 26
click at [514, 254] on li "View Full Details" at bounding box center [553, 262] width 139 height 26
click at [567, 233] on span "Quick View" at bounding box center [554, 237] width 63 height 17
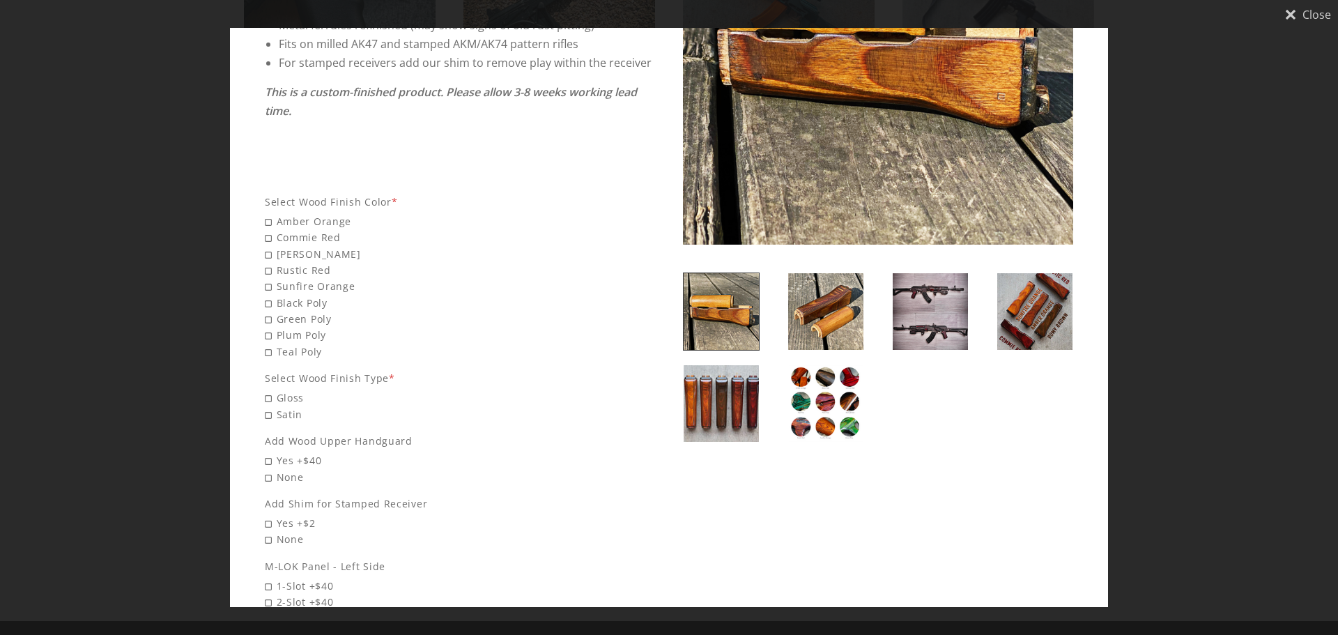
scroll to position [209, 0]
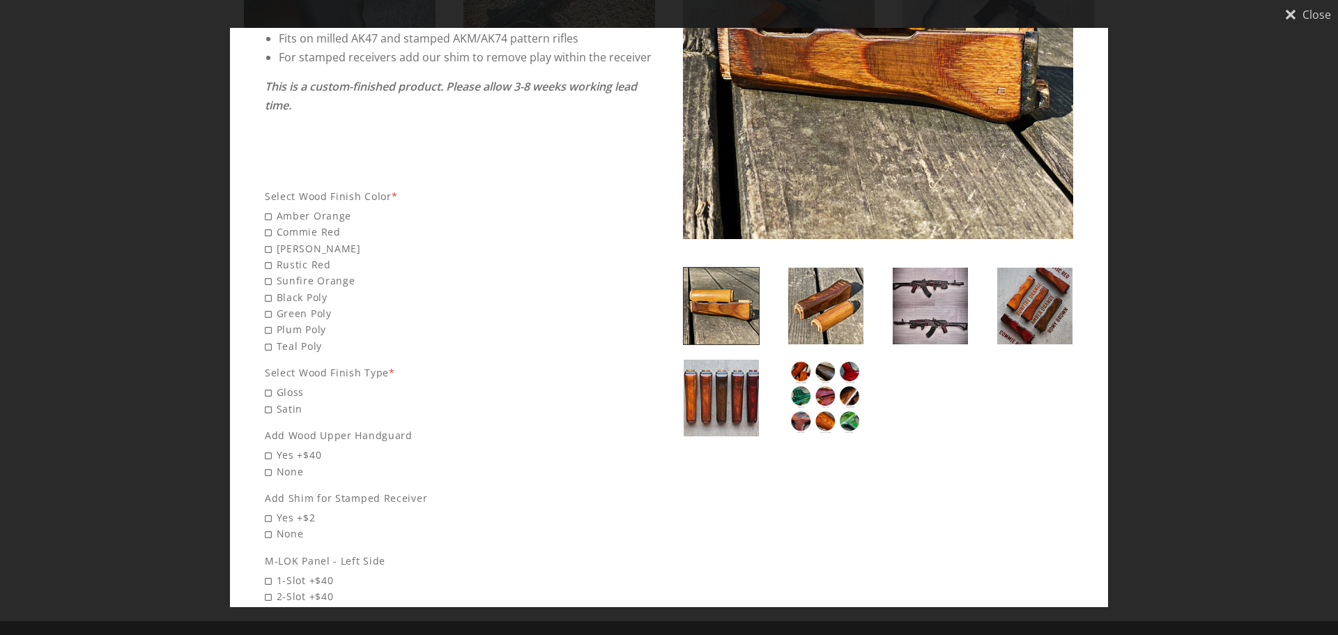
click at [720, 303] on img at bounding box center [720, 306] width 75 height 77
click at [817, 328] on img at bounding box center [825, 306] width 75 height 77
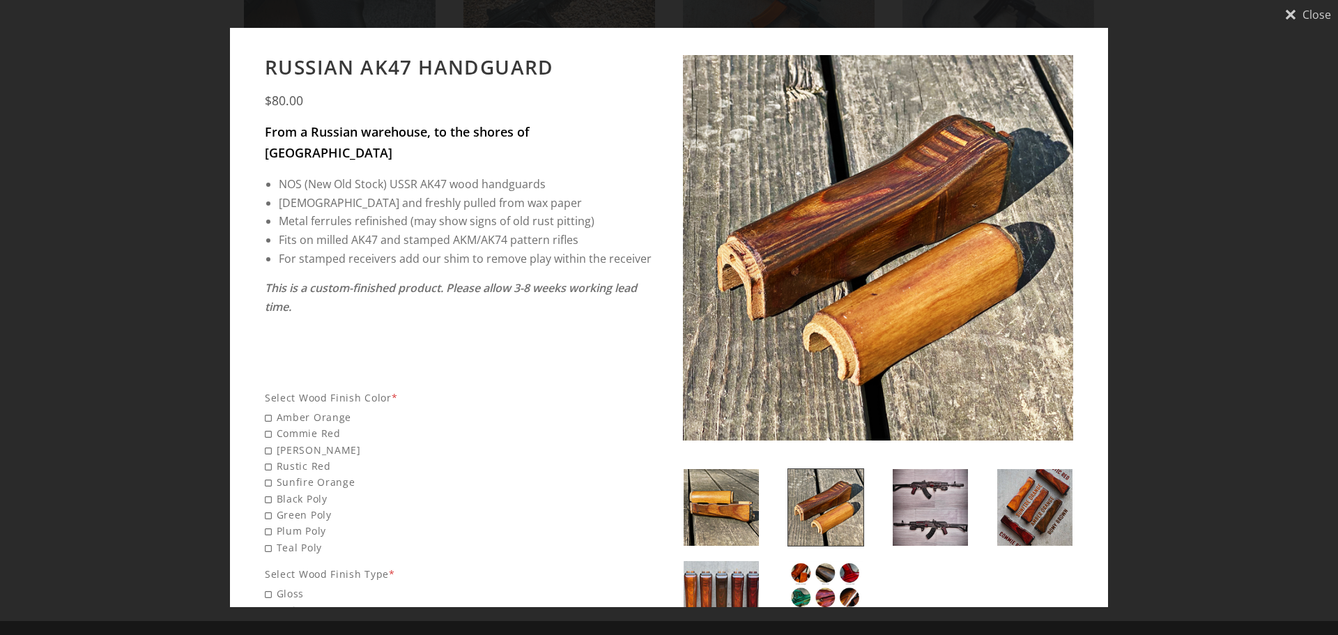
scroll to position [0, 0]
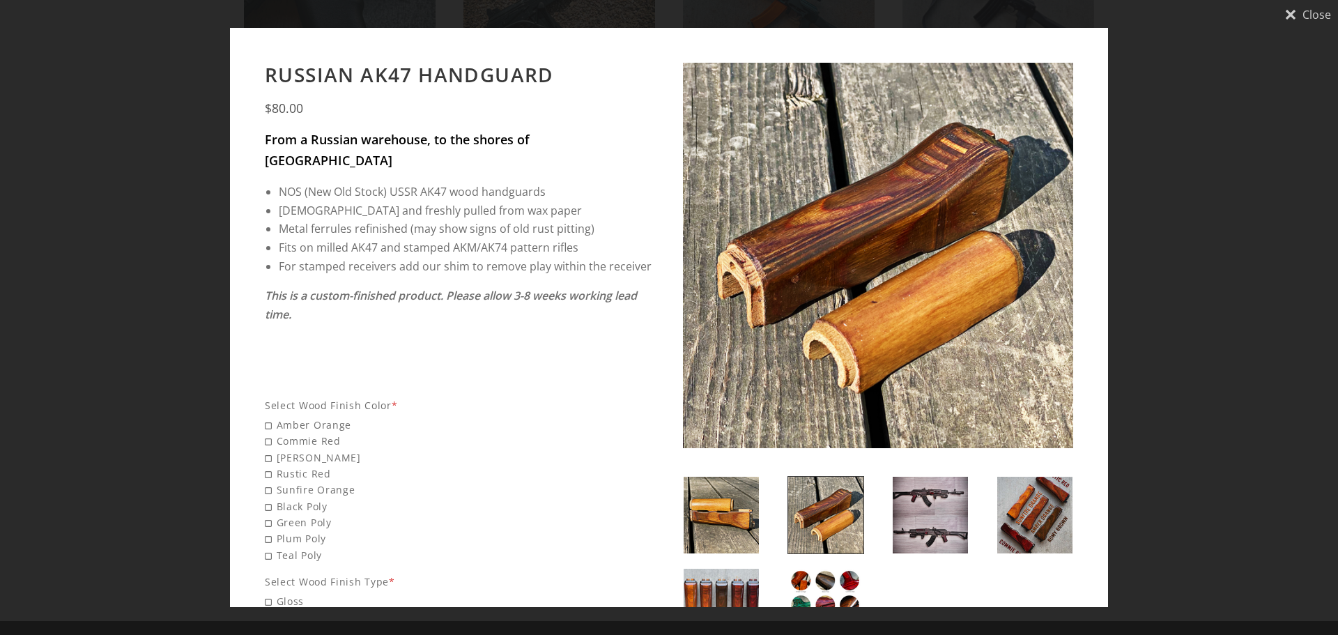
click at [718, 511] on img at bounding box center [720, 515] width 75 height 77
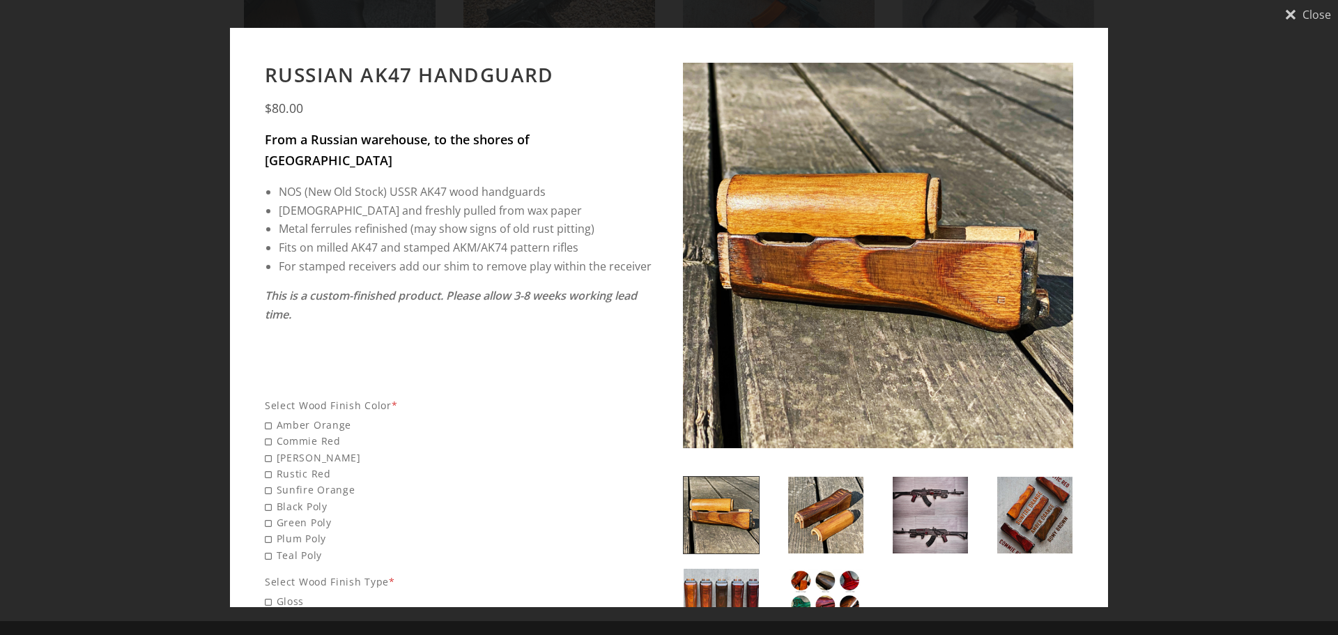
click at [1019, 526] on img at bounding box center [1034, 515] width 75 height 77
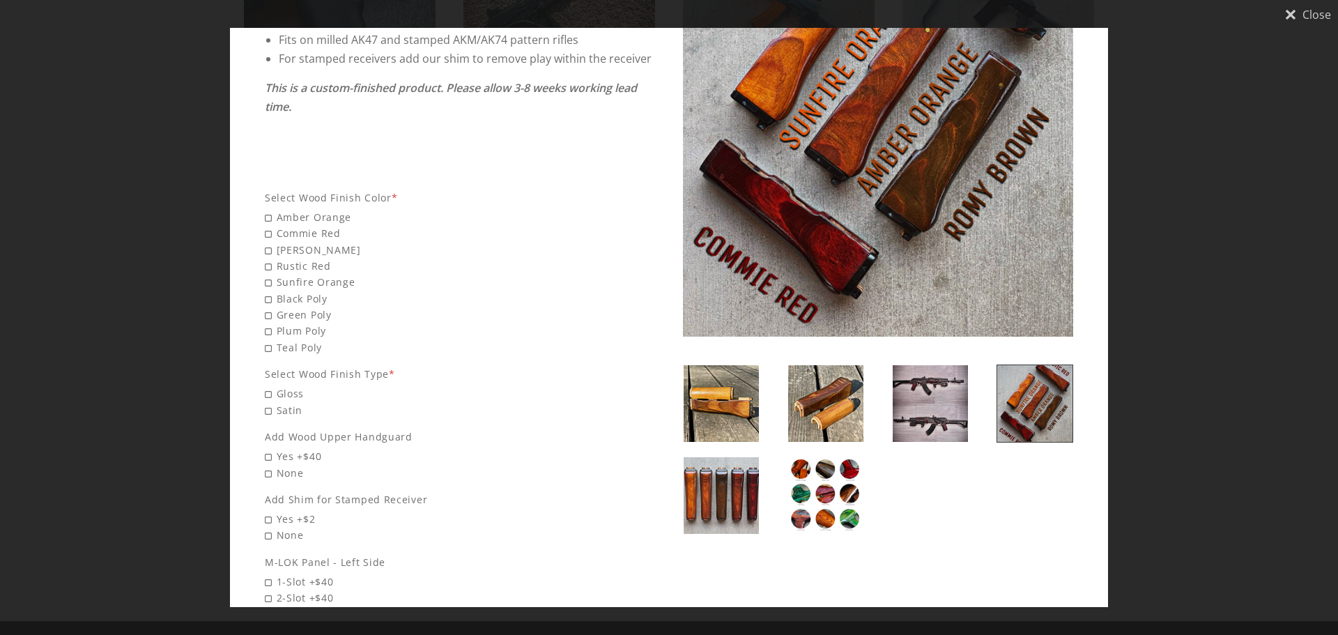
scroll to position [209, 0]
click at [725, 495] on img at bounding box center [720, 494] width 75 height 77
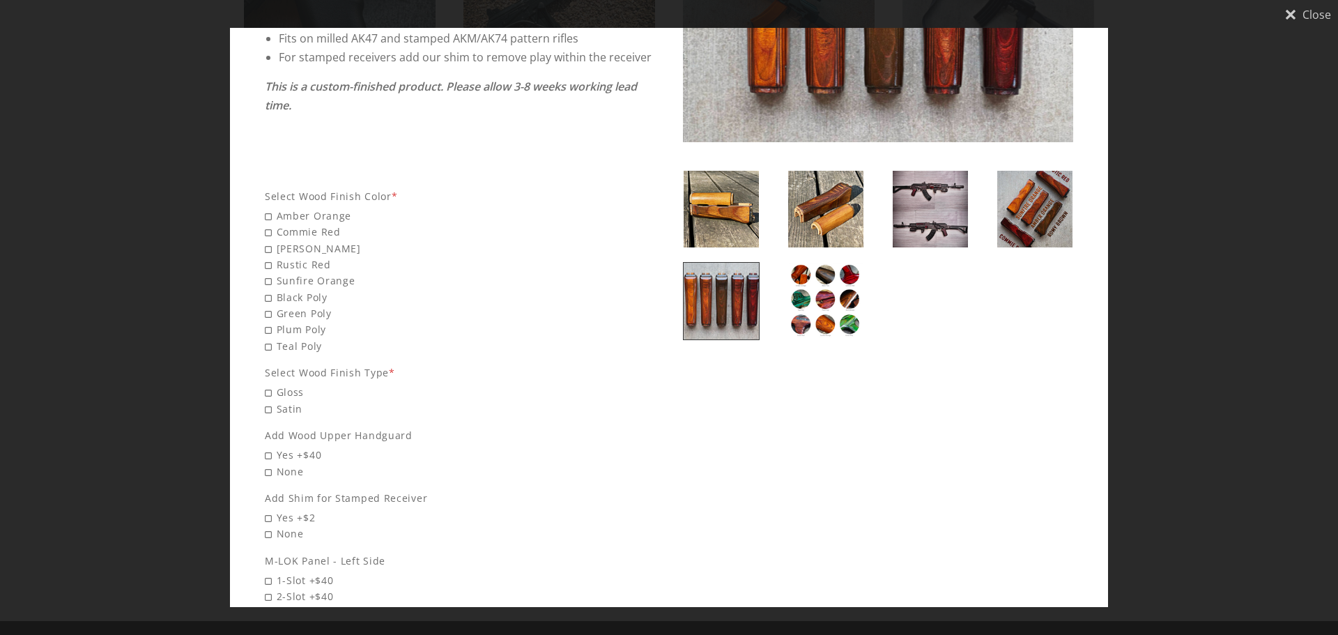
scroll to position [0, 0]
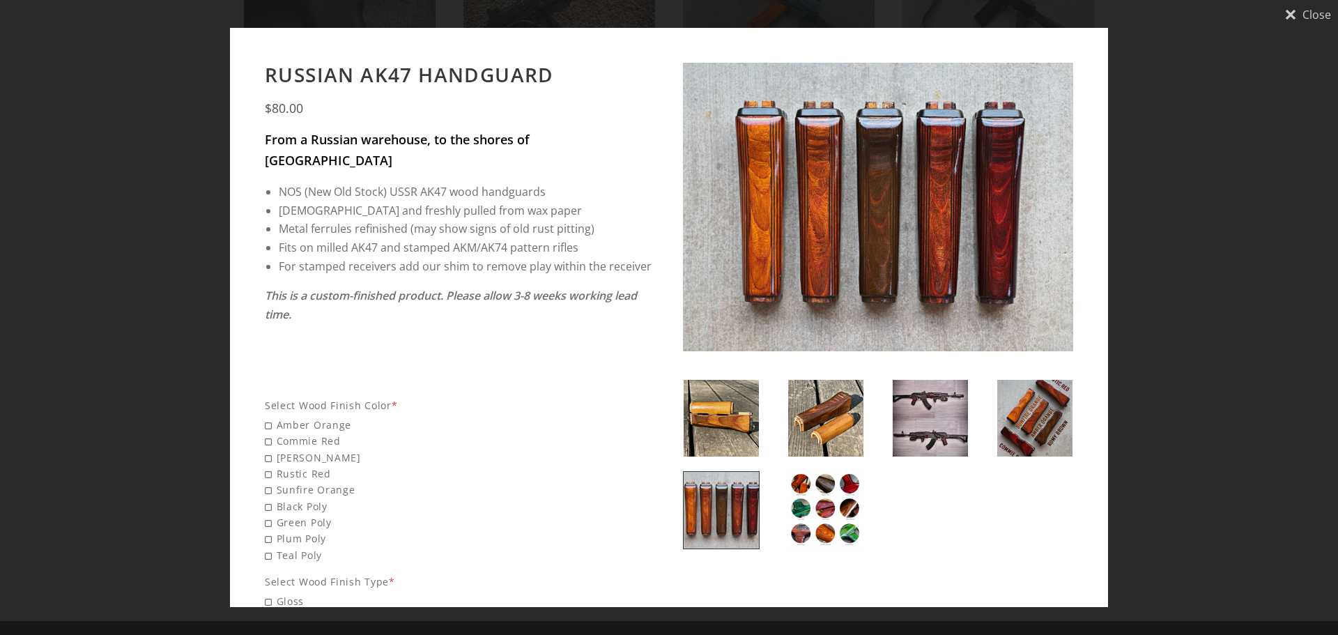
click at [1057, 425] on img at bounding box center [1034, 418] width 75 height 77
